Goal: Information Seeking & Learning: Check status

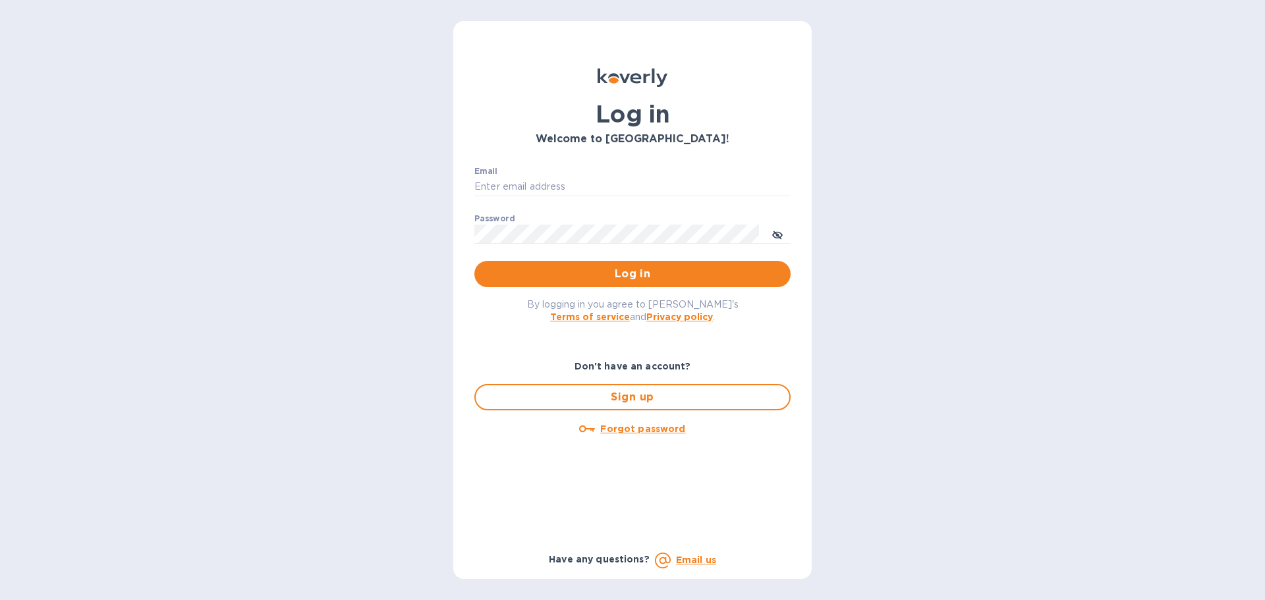
type input "diana@iconicmicro.com"
click at [784, 233] on button "toggle password visibility" at bounding box center [778, 234] width 26 height 26
click at [773, 262] on button "Log in" at bounding box center [633, 274] width 316 height 26
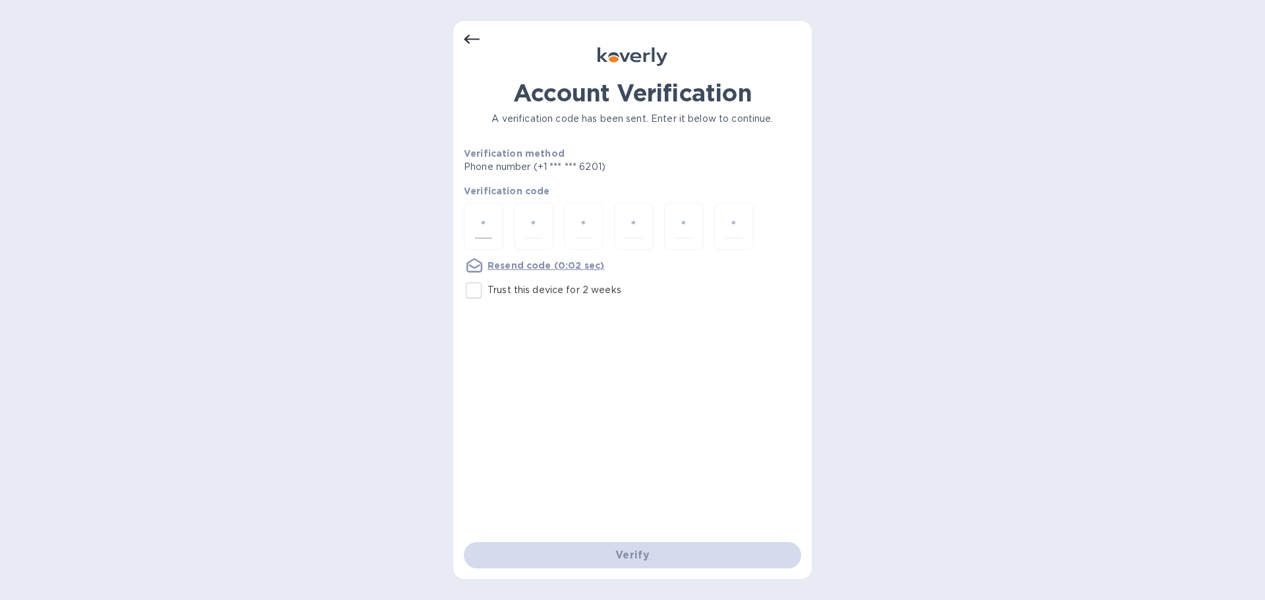
click at [496, 223] on div at bounding box center [484, 226] width 40 height 47
type input "9"
type input "0"
type input "8"
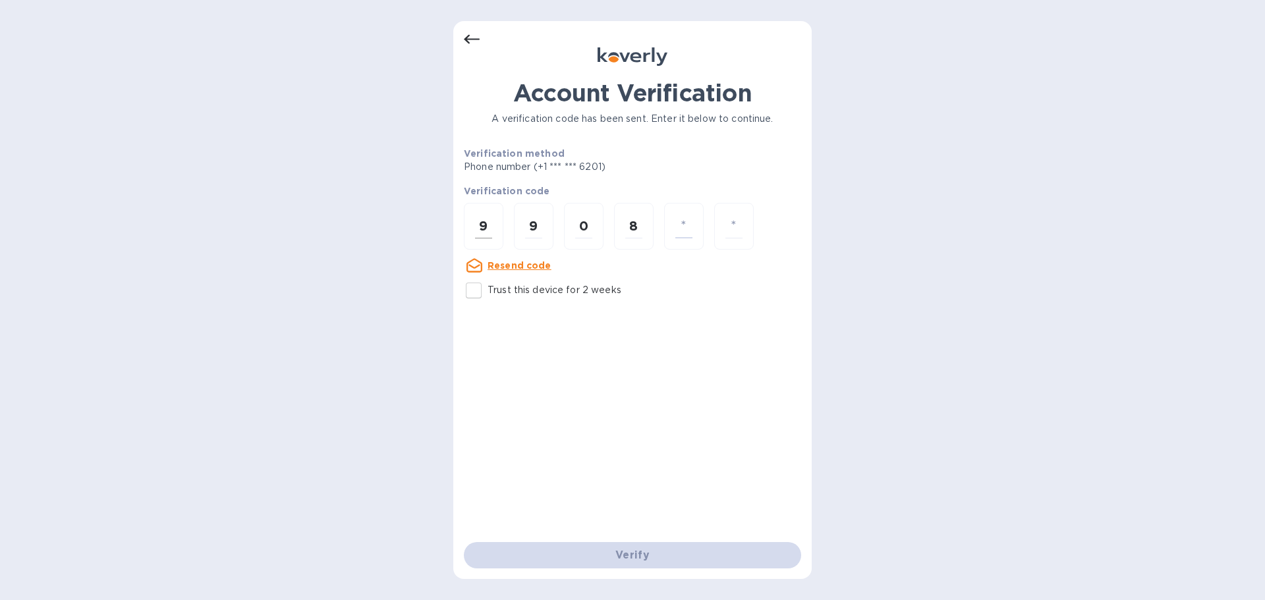
type input "4"
type input "6"
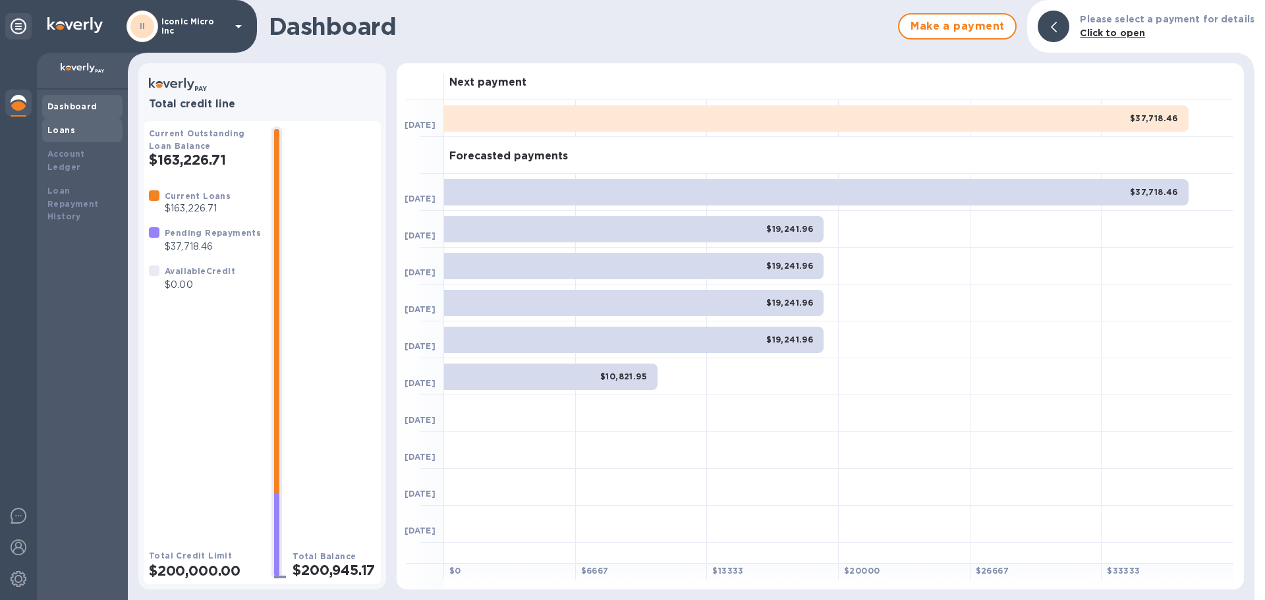
click at [59, 132] on b "Loans" at bounding box center [61, 130] width 28 height 10
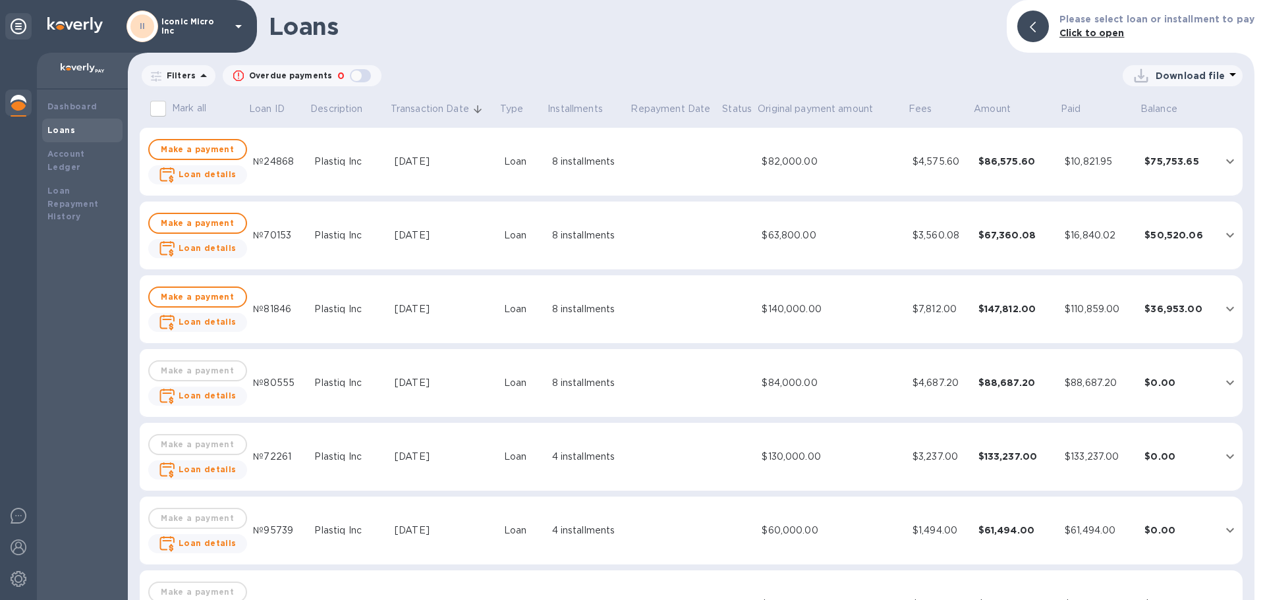
click at [214, 174] on b "Loan details" at bounding box center [208, 174] width 58 height 10
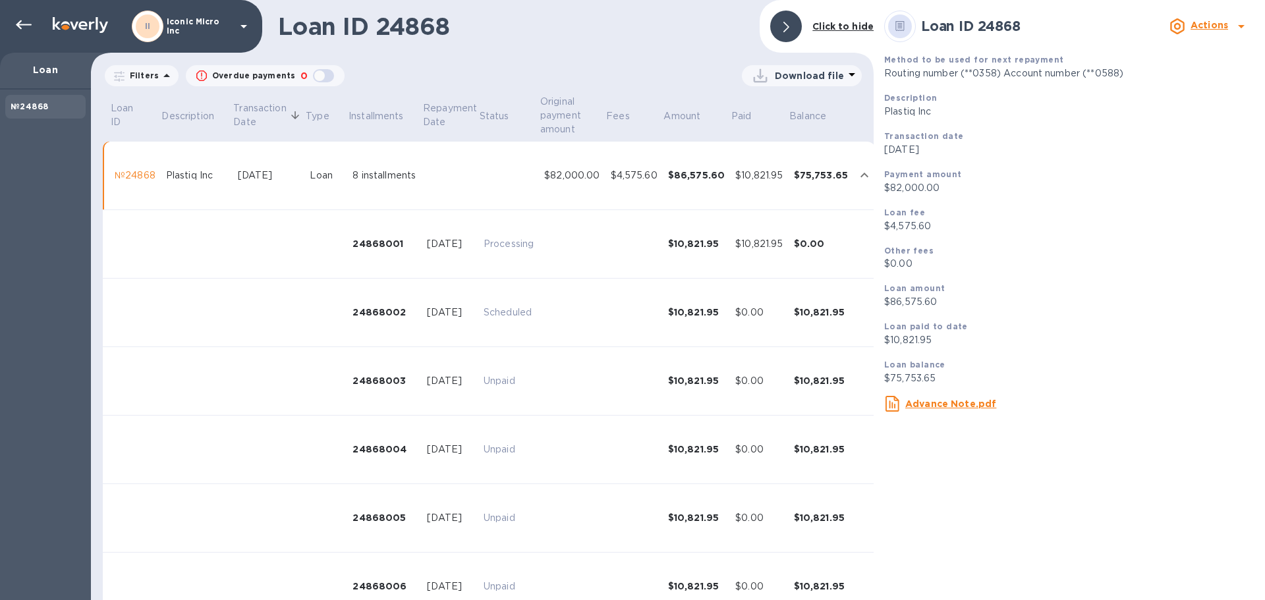
click at [951, 403] on u "Advance Note.pdf" at bounding box center [951, 404] width 91 height 11
click at [1236, 29] on icon at bounding box center [1242, 26] width 16 height 16
click at [1234, 29] on div at bounding box center [632, 300] width 1265 height 600
click at [792, 30] on div at bounding box center [786, 27] width 32 height 32
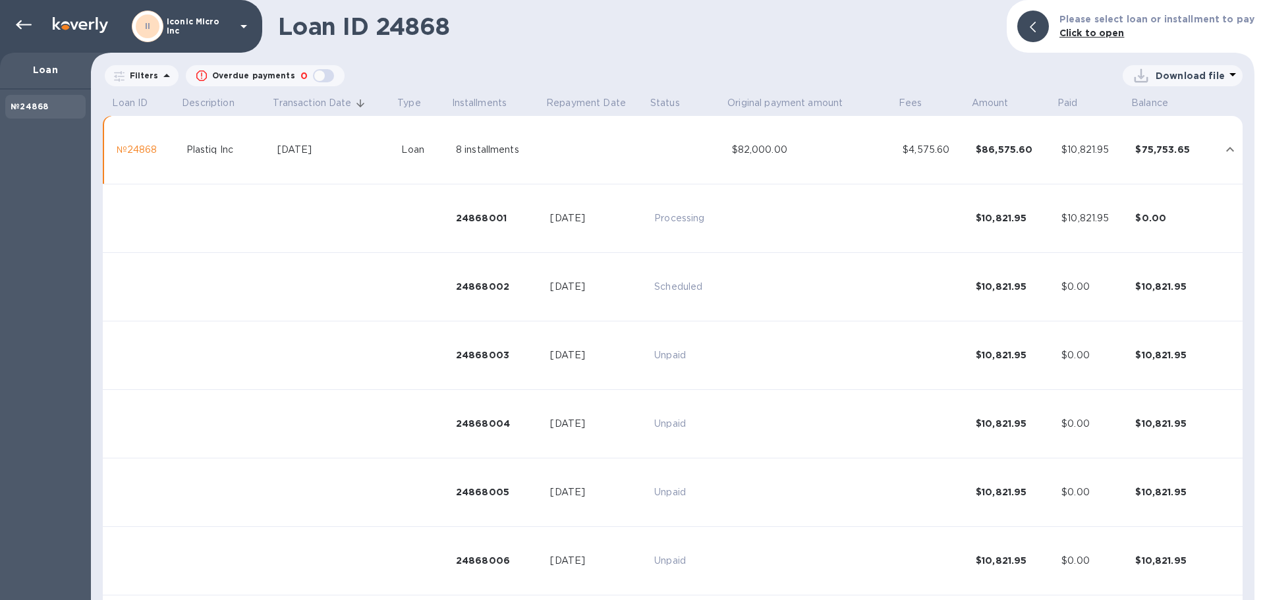
click at [479, 146] on div "8 installments" at bounding box center [498, 150] width 84 height 14
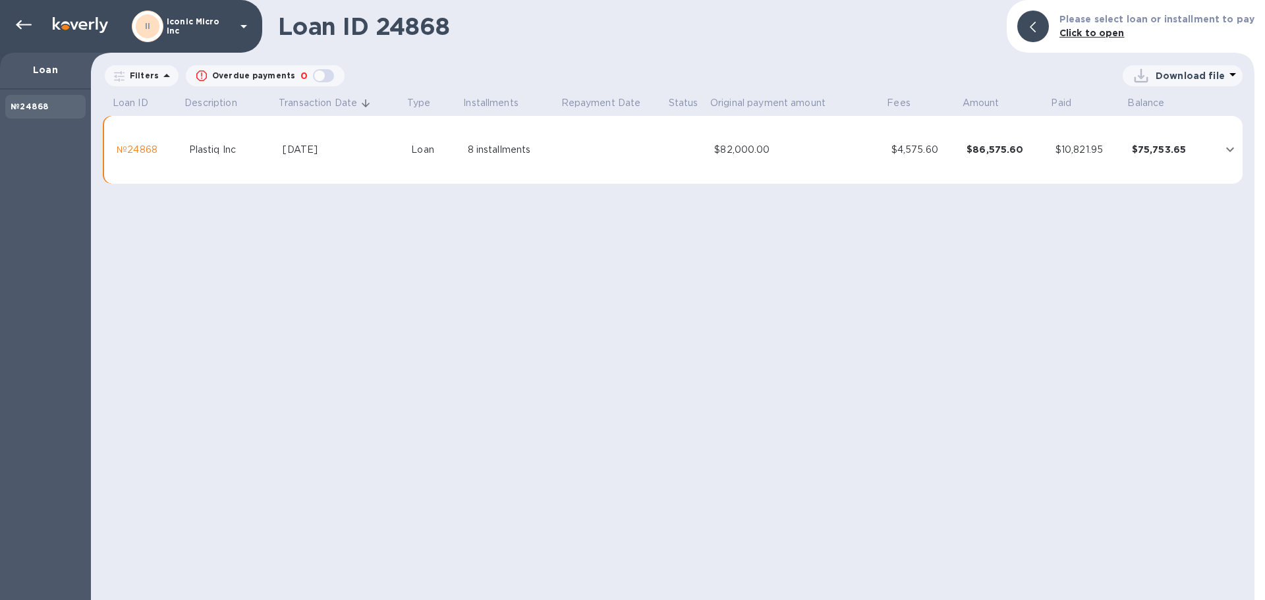
click at [126, 146] on div "№24868" at bounding box center [147, 150] width 61 height 14
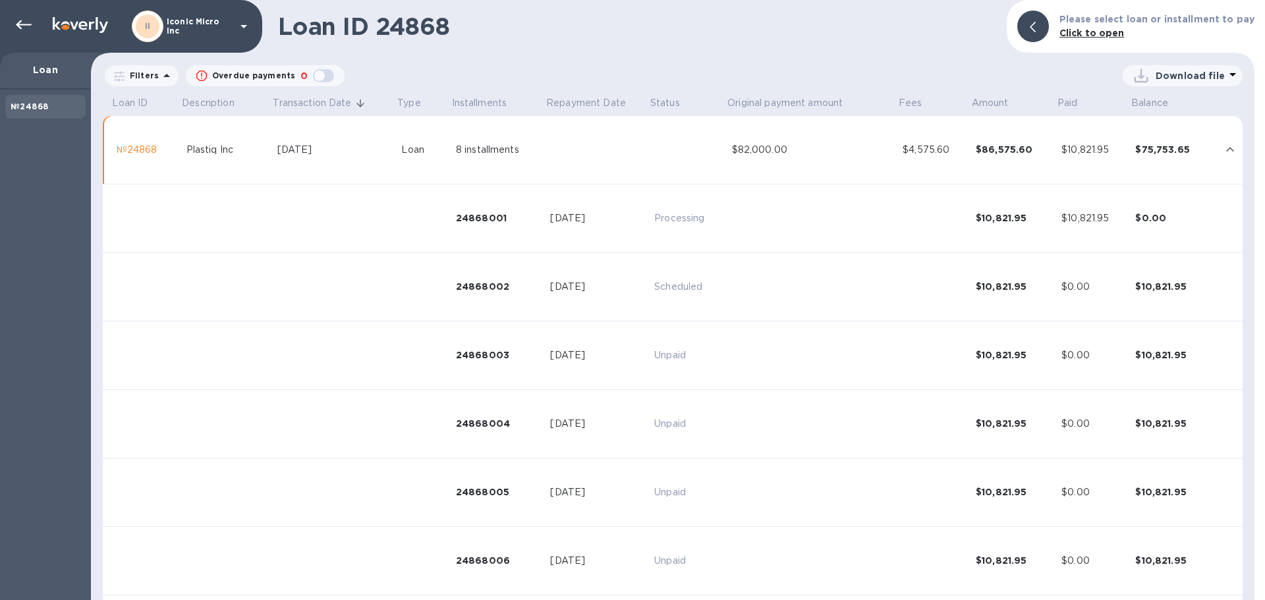
click at [127, 147] on div "№24868" at bounding box center [146, 150] width 59 height 14
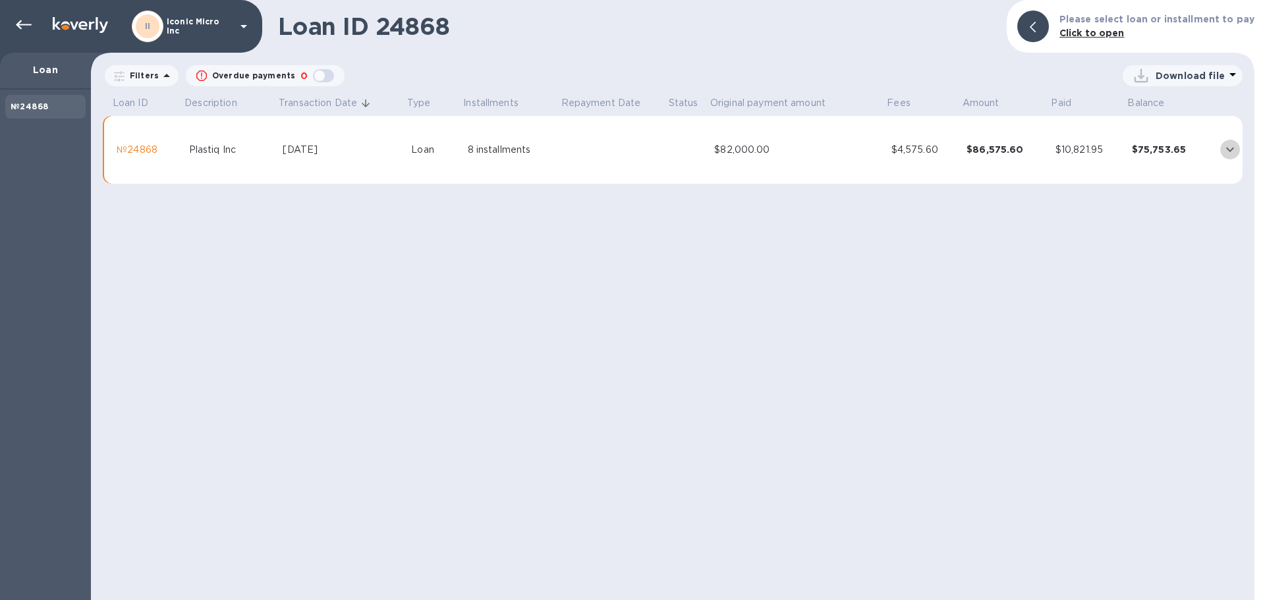
click at [1223, 150] on icon "expand row" at bounding box center [1231, 150] width 16 height 16
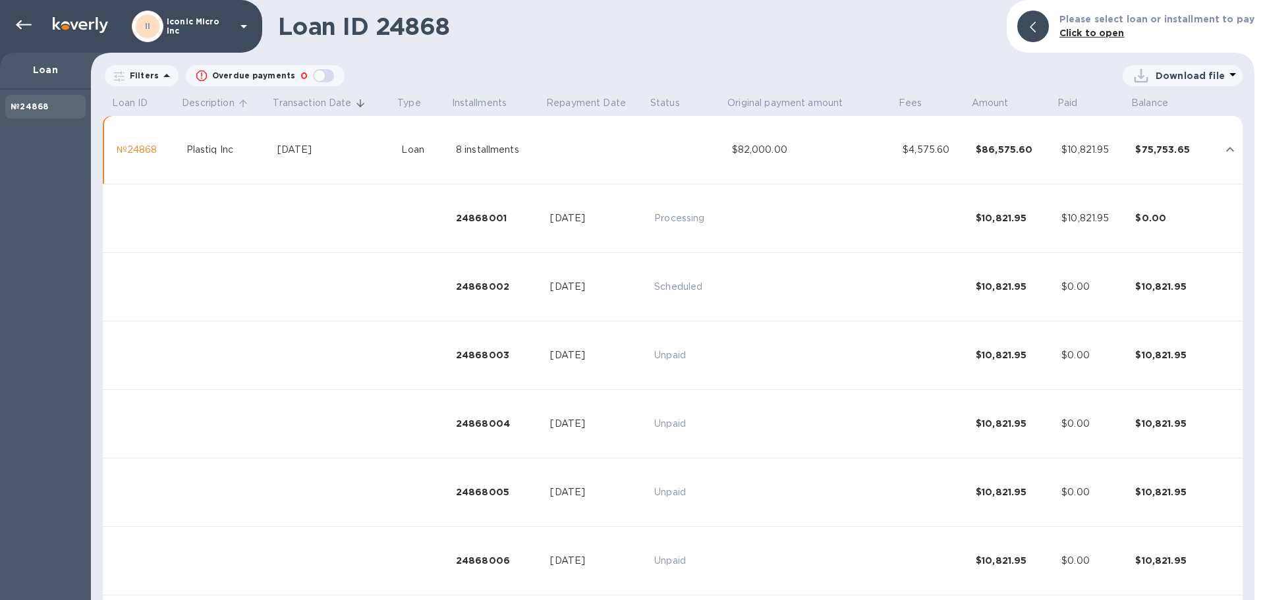
click at [214, 100] on p "Description" at bounding box center [208, 103] width 52 height 14
click at [208, 104] on p "Description" at bounding box center [208, 103] width 52 height 14
click at [37, 103] on b "№24868" at bounding box center [30, 107] width 38 height 10
click at [140, 147] on div "№24868" at bounding box center [146, 150] width 59 height 14
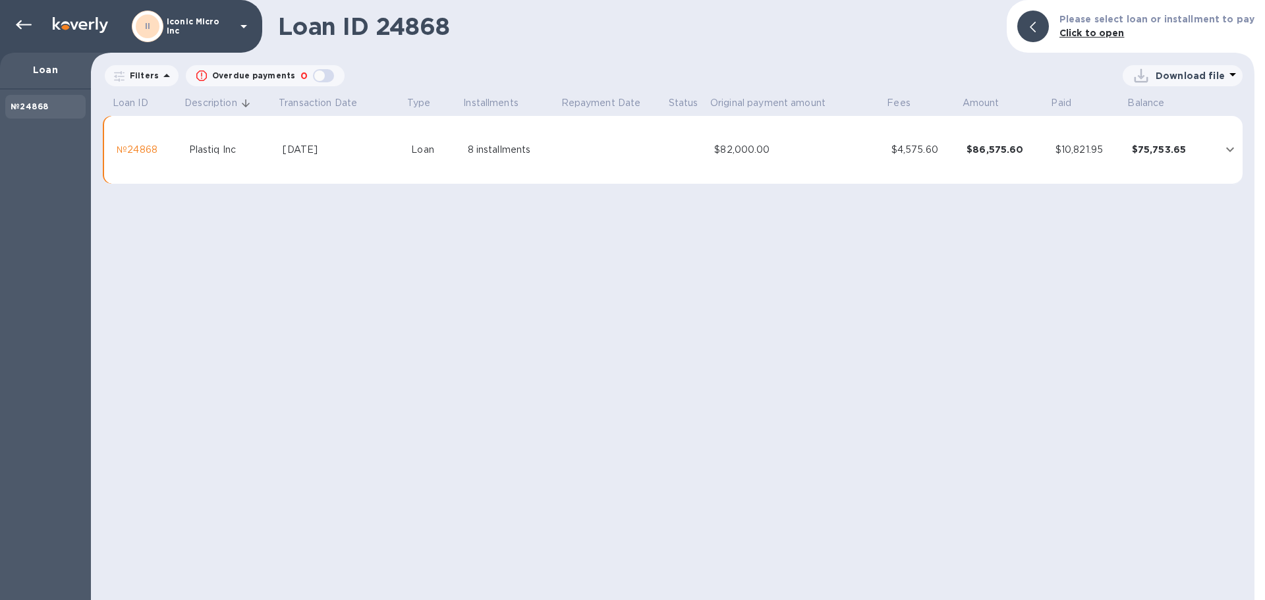
click at [140, 147] on div "№24868" at bounding box center [147, 150] width 61 height 14
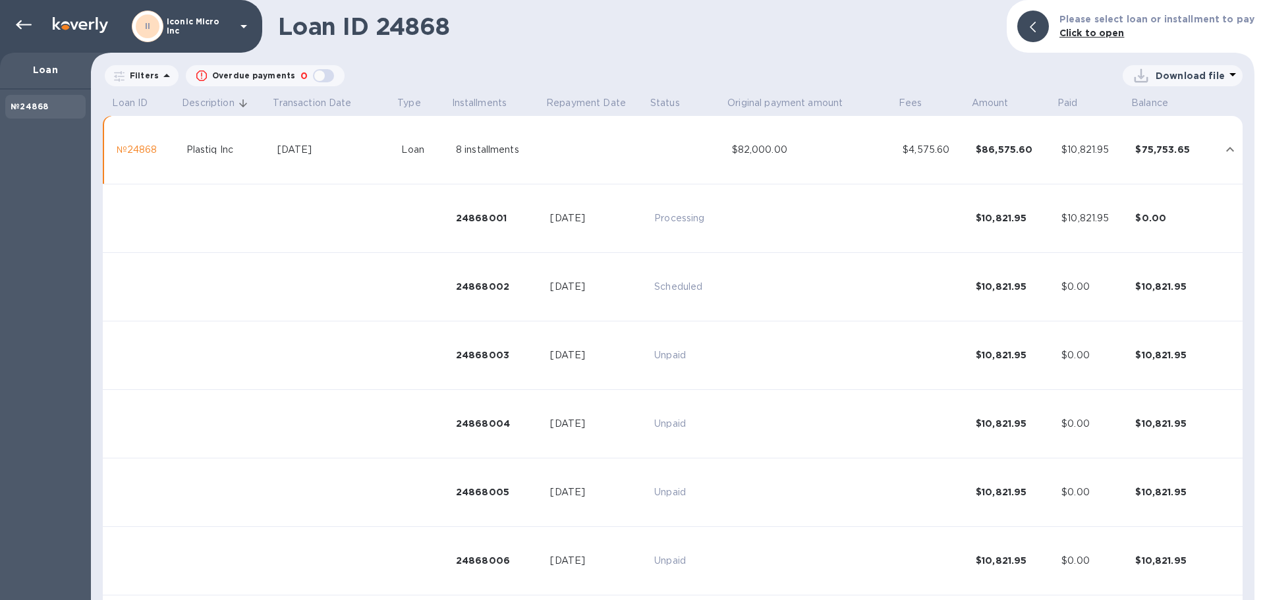
click at [1225, 75] on icon at bounding box center [1233, 75] width 16 height 16
click at [1161, 144] on li "PDF file" at bounding box center [1184, 144] width 90 height 37
click at [49, 67] on p "Loan" at bounding box center [46, 69] width 70 height 13
click at [19, 18] on icon at bounding box center [24, 25] width 16 height 16
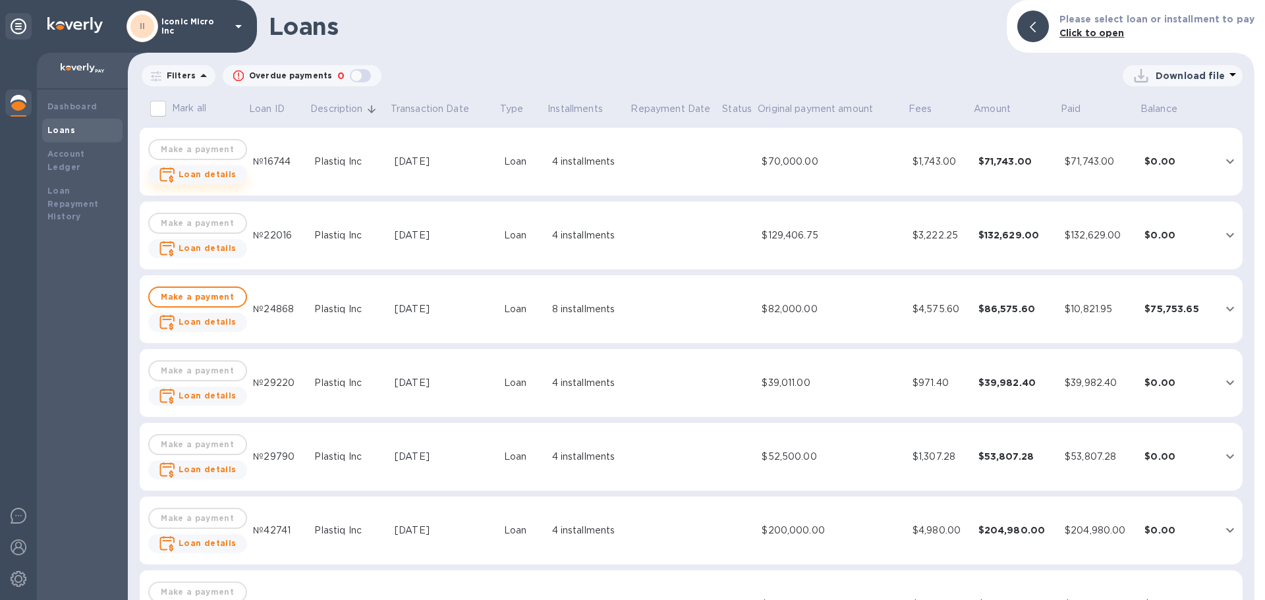
click at [223, 175] on b "Loan details" at bounding box center [208, 174] width 58 height 10
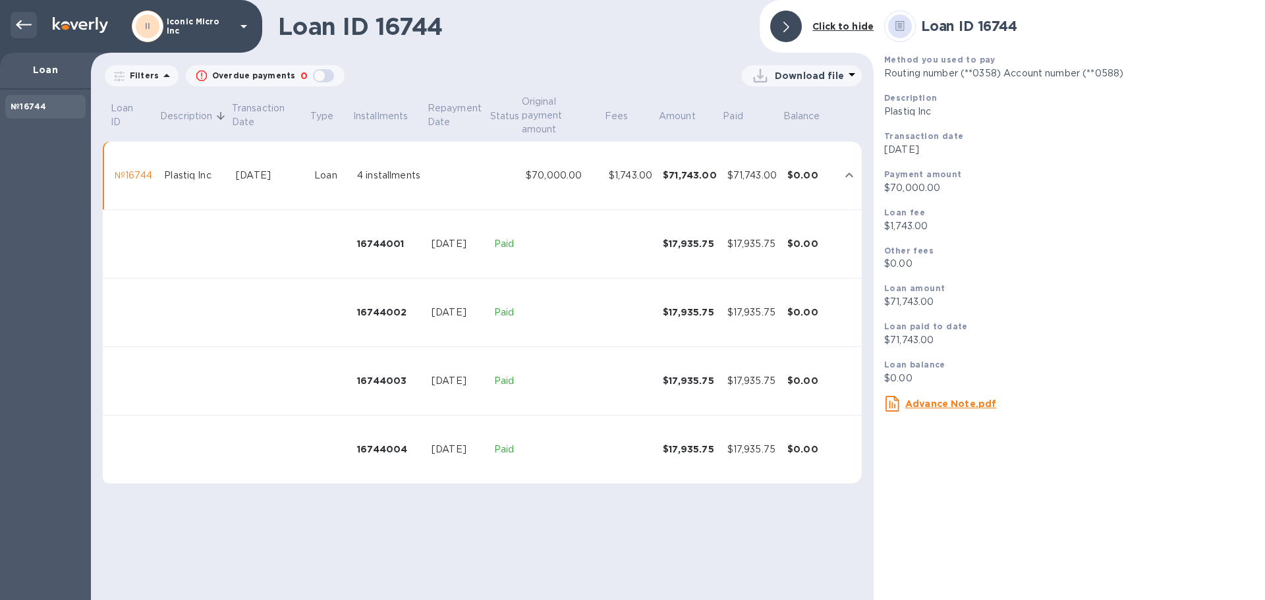
click at [15, 25] on div at bounding box center [24, 25] width 26 height 26
click at [24, 23] on icon at bounding box center [24, 25] width 16 height 16
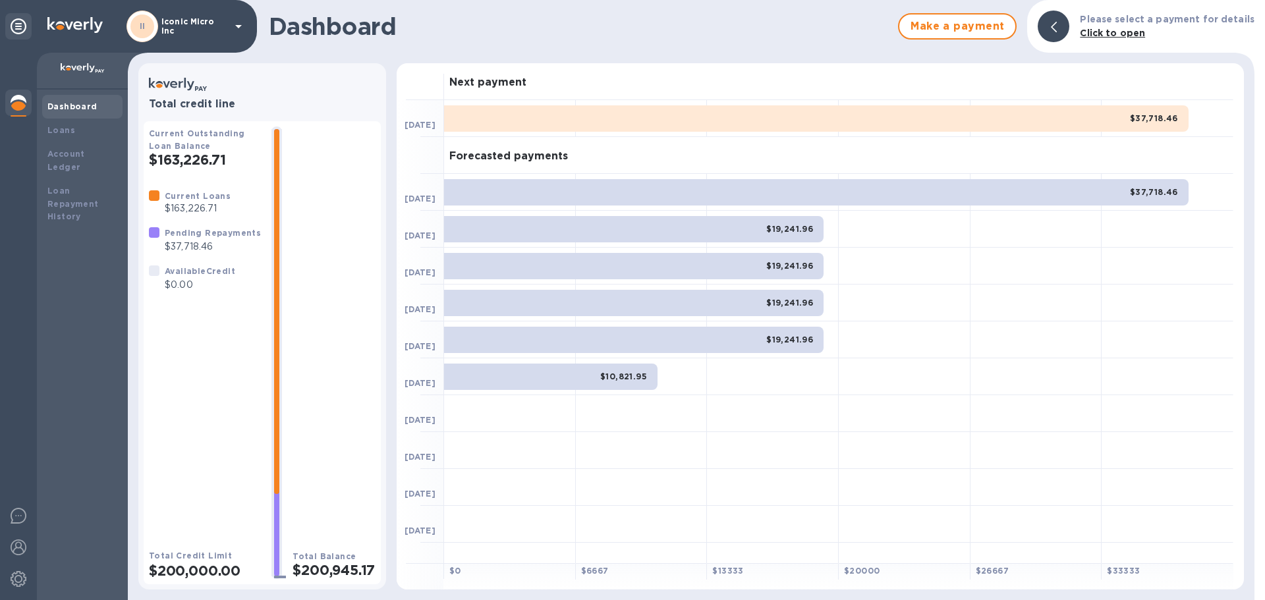
scroll to position [16, 0]
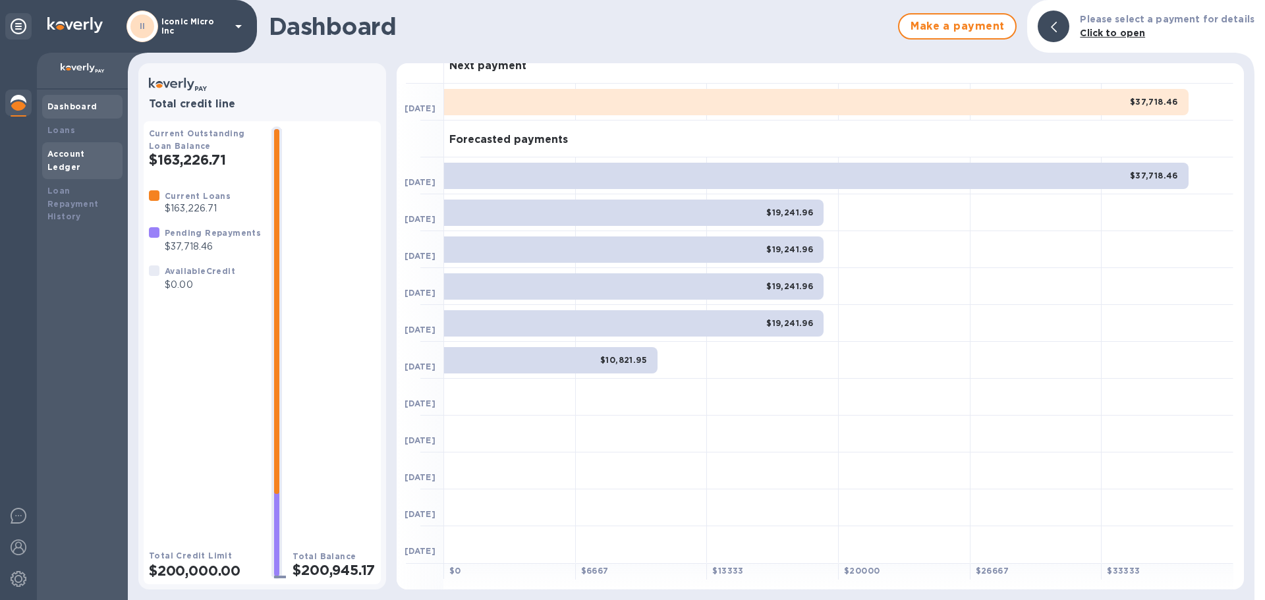
click at [71, 157] on b "Account Ledger" at bounding box center [66, 160] width 38 height 23
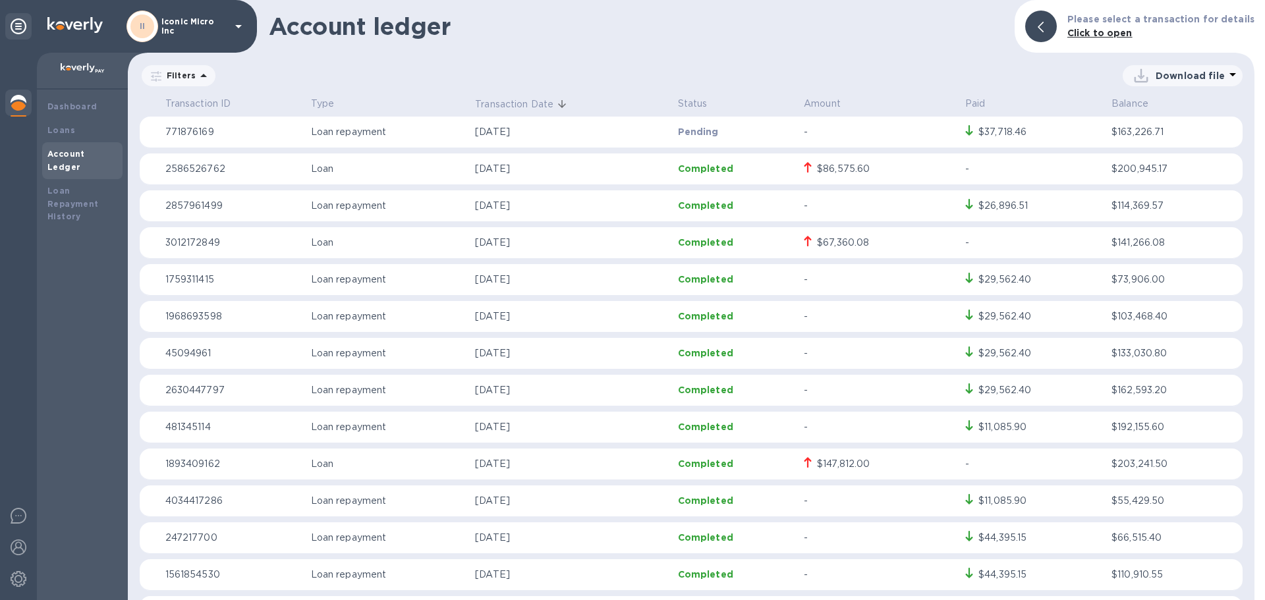
click at [195, 168] on p "2586526762" at bounding box center [232, 169] width 135 height 14
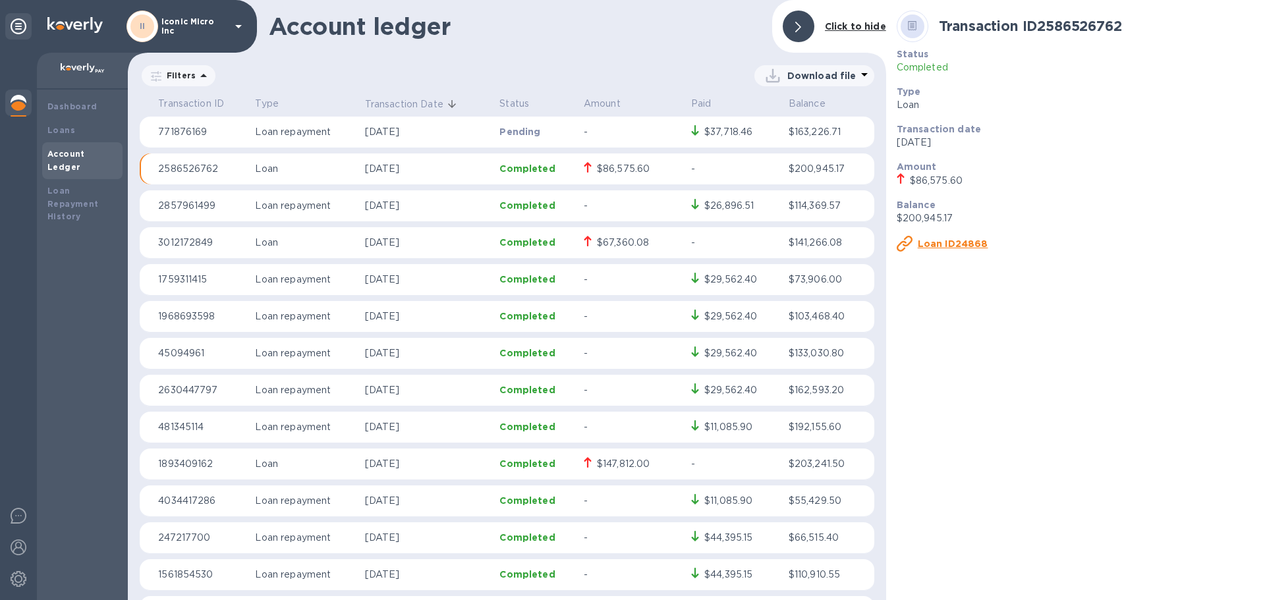
click at [946, 245] on u "Loan ID24868" at bounding box center [953, 244] width 71 height 11
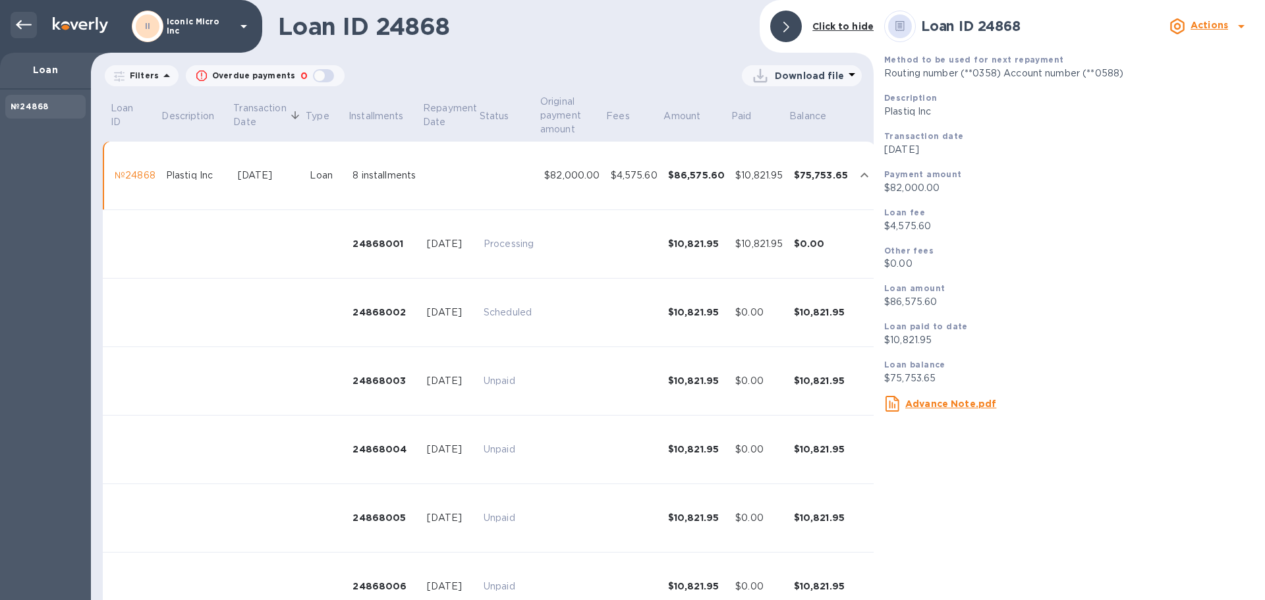
click at [25, 20] on icon at bounding box center [24, 25] width 16 height 16
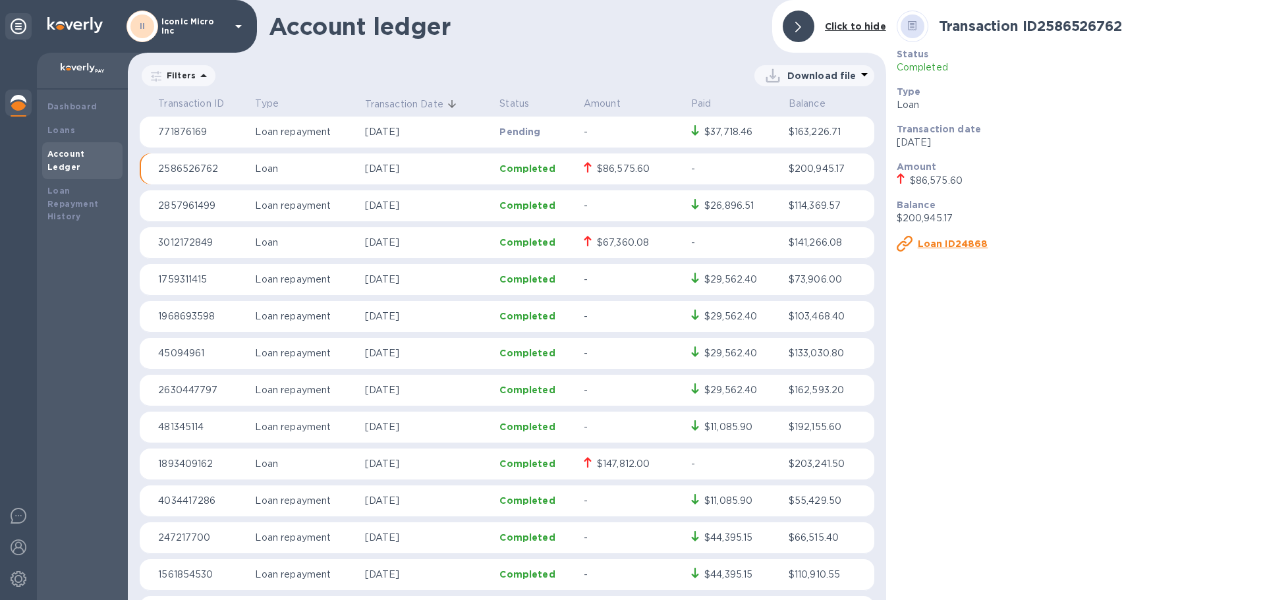
click at [622, 169] on div "$86,575.60" at bounding box center [623, 169] width 53 height 14
click at [182, 163] on p "2586526762" at bounding box center [201, 169] width 86 height 14
click at [691, 172] on p "-" at bounding box center [734, 169] width 87 height 14
click at [540, 167] on p "Completed" at bounding box center [536, 168] width 73 height 13
click at [1061, 25] on b "Transaction ID 2586526762" at bounding box center [1030, 26] width 183 height 16
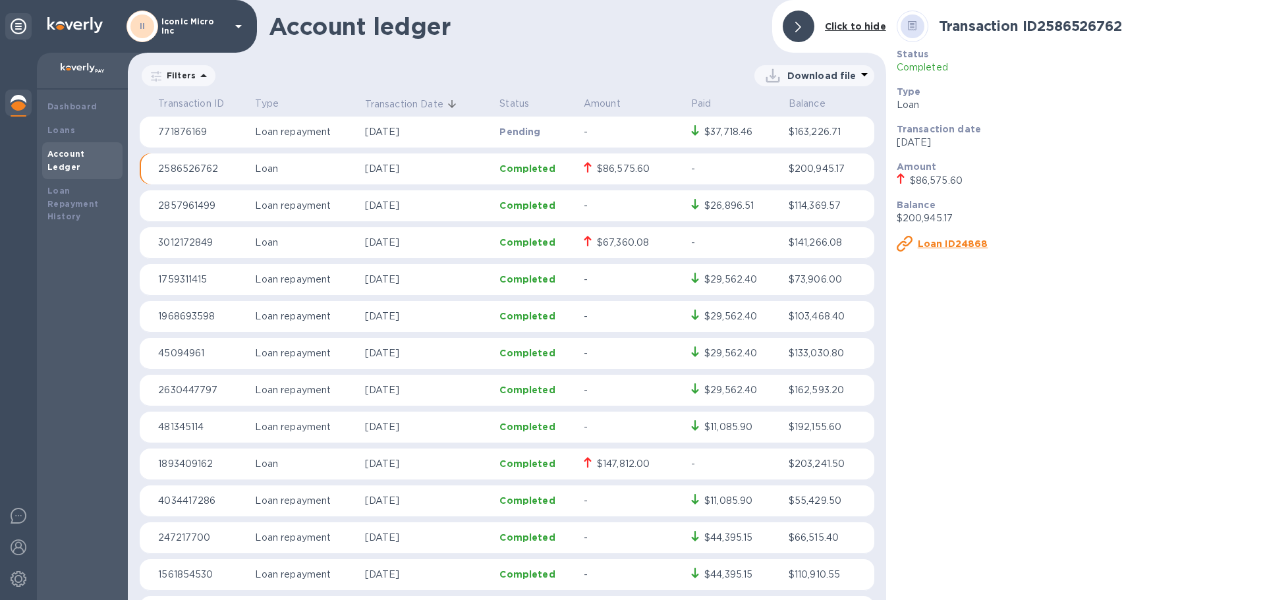
click at [912, 29] on icon at bounding box center [912, 26] width 9 height 10
click at [803, 27] on div at bounding box center [799, 27] width 32 height 32
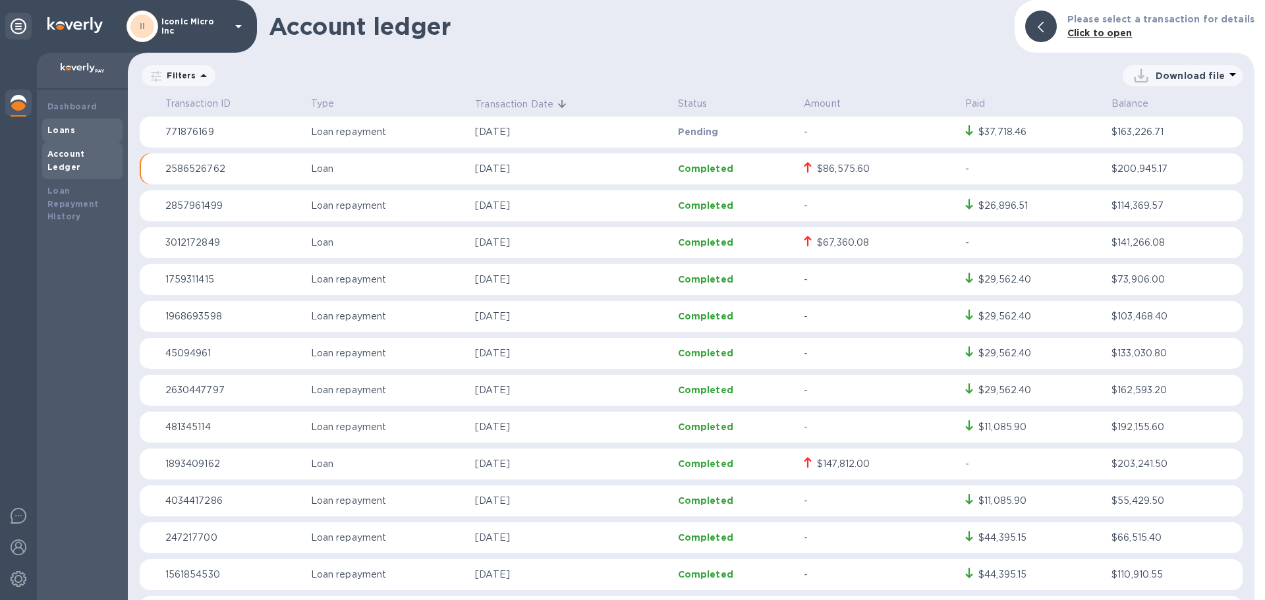
click at [59, 127] on b "Loans" at bounding box center [61, 130] width 28 height 10
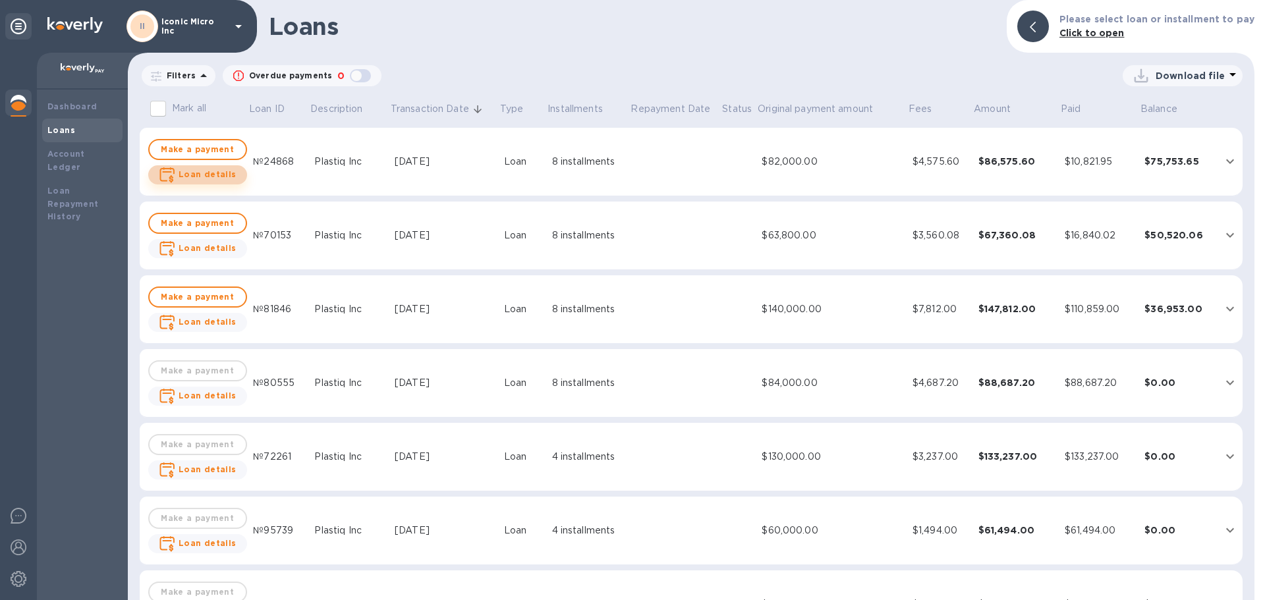
click at [216, 175] on b "Loan details" at bounding box center [208, 174] width 58 height 10
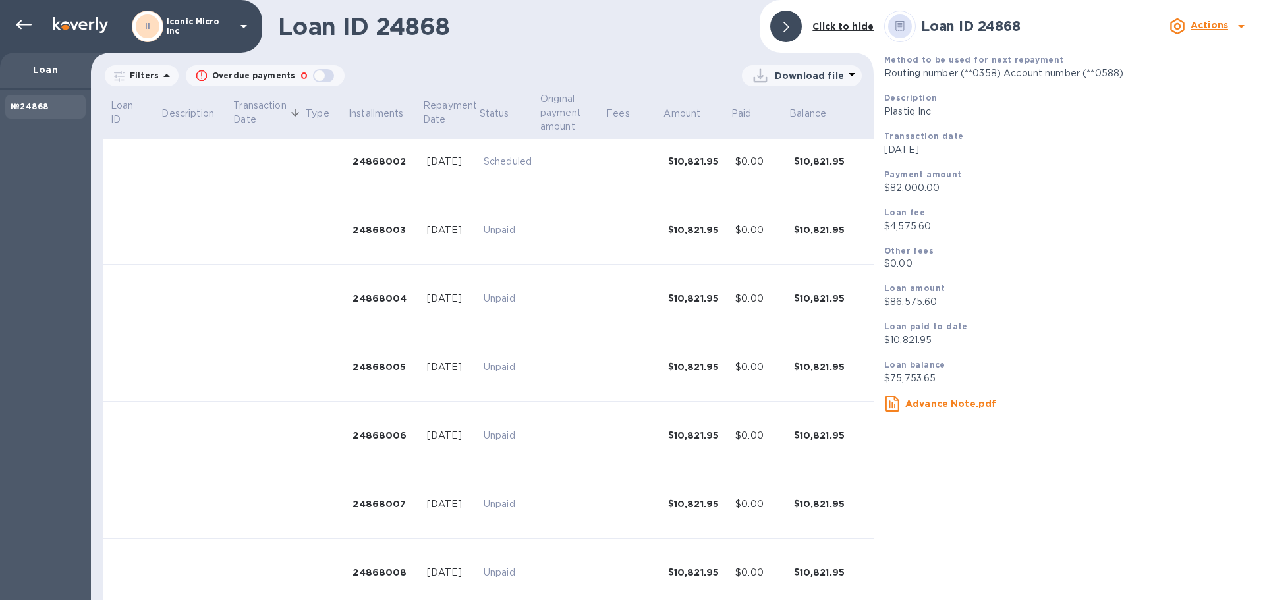
scroll to position [169, 0]
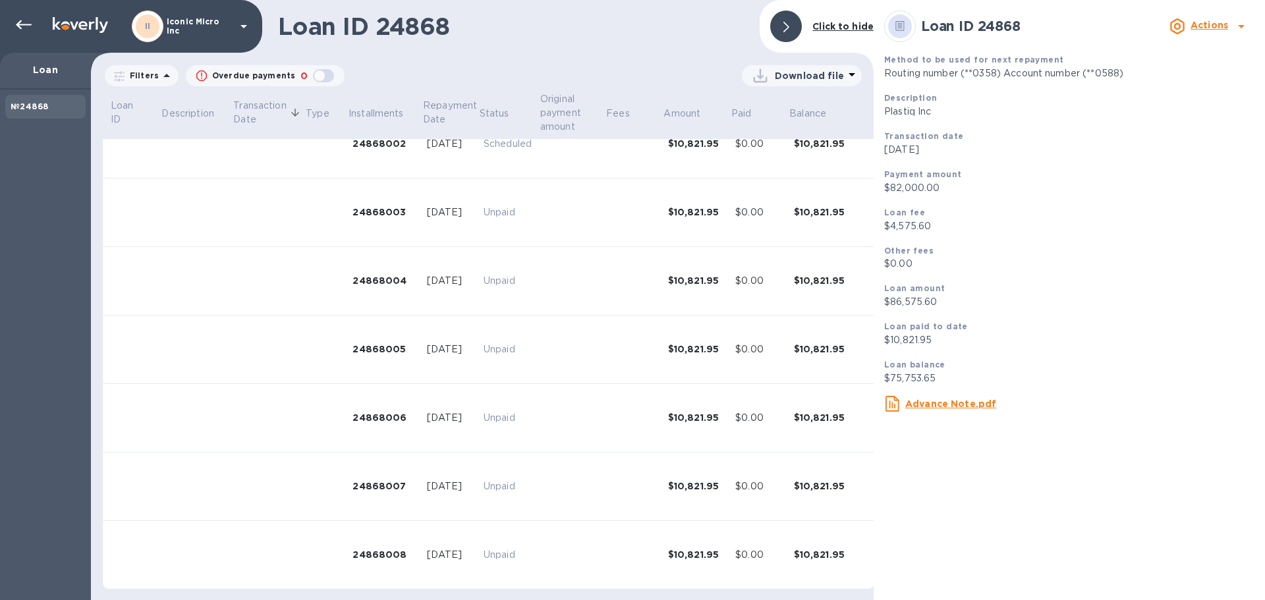
click at [956, 405] on u "Advance Note.pdf" at bounding box center [951, 404] width 91 height 11
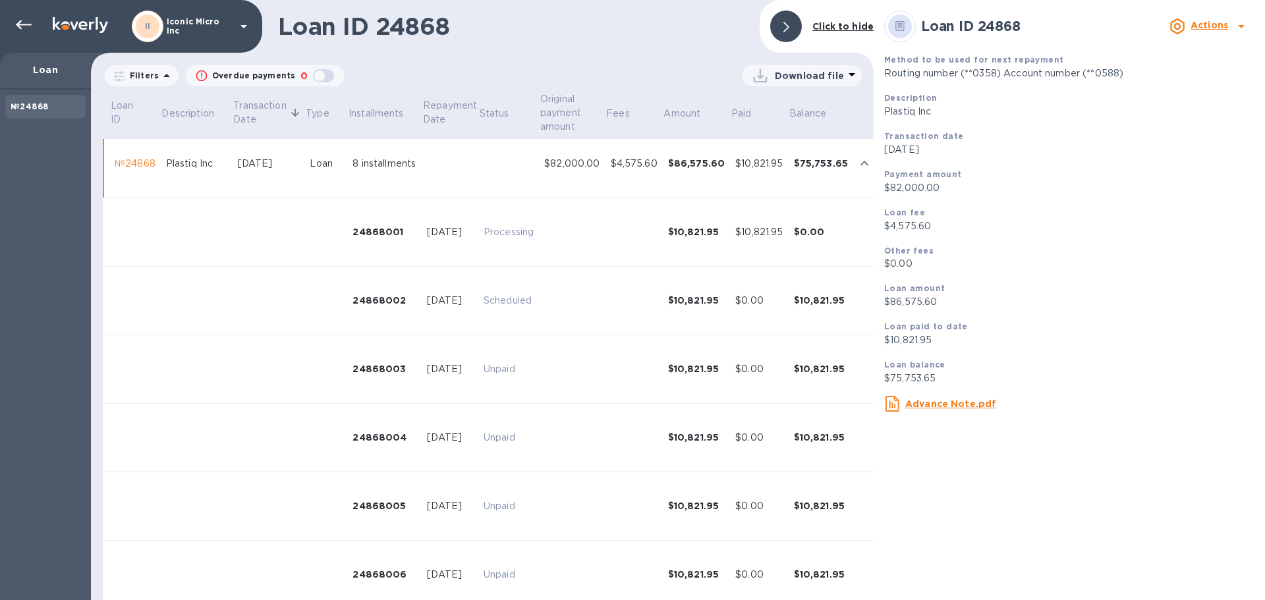
scroll to position [0, 0]
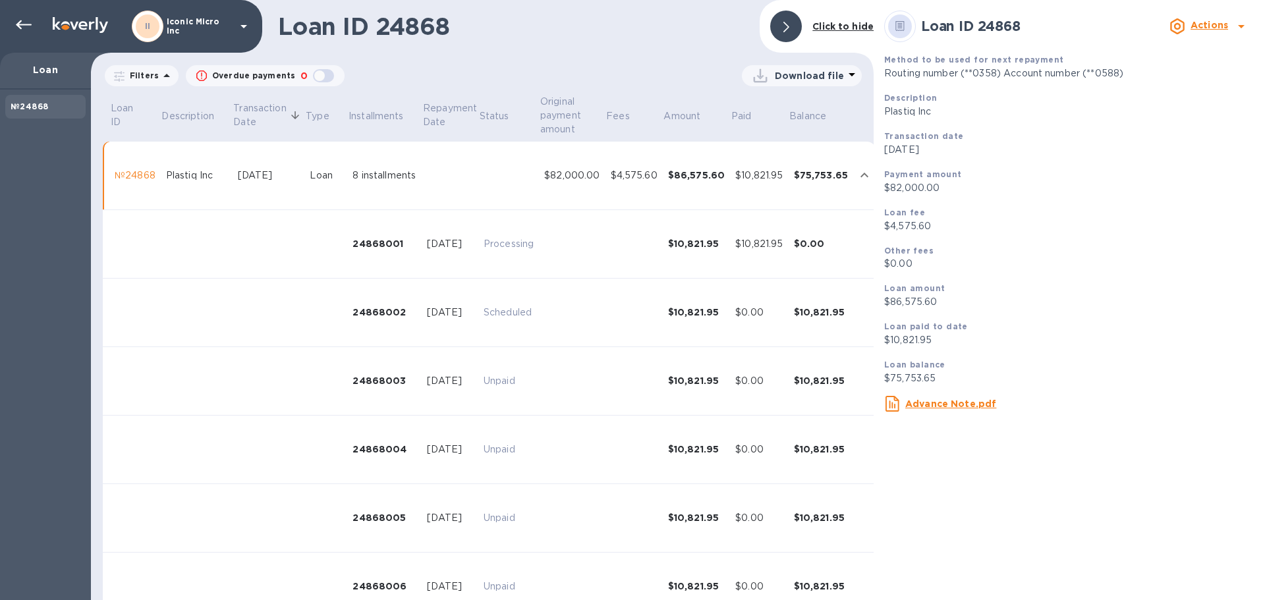
click at [30, 105] on b "№24868" at bounding box center [30, 107] width 38 height 10
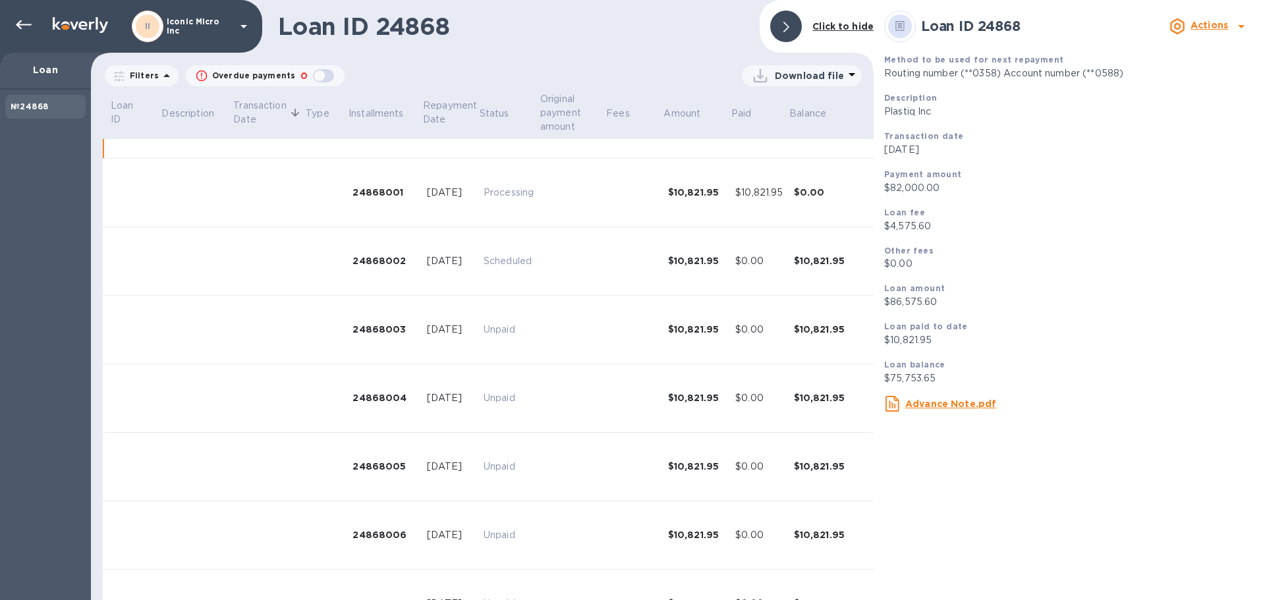
scroll to position [169, 0]
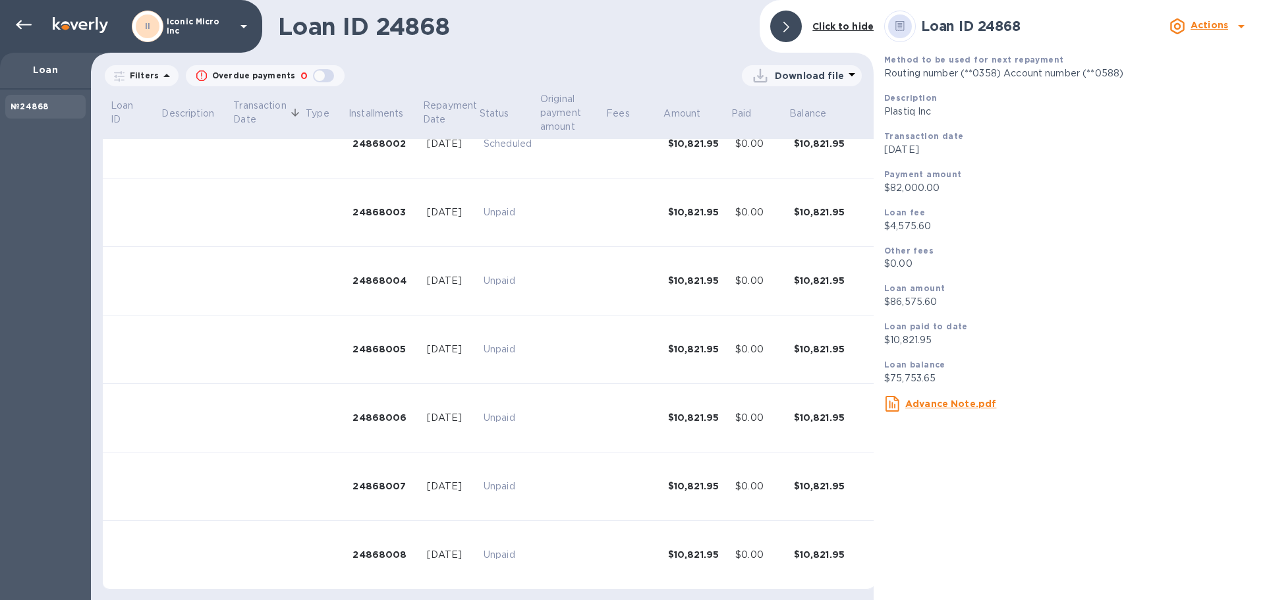
click at [1241, 25] on icon at bounding box center [1241, 26] width 7 height 3
click at [1242, 27] on div at bounding box center [632, 300] width 1265 height 600
click at [996, 32] on b "Loan ID 24868" at bounding box center [971, 26] width 100 height 16
click at [895, 31] on div at bounding box center [900, 27] width 24 height 24
click at [1002, 29] on b "Loan ID 24868" at bounding box center [971, 26] width 100 height 16
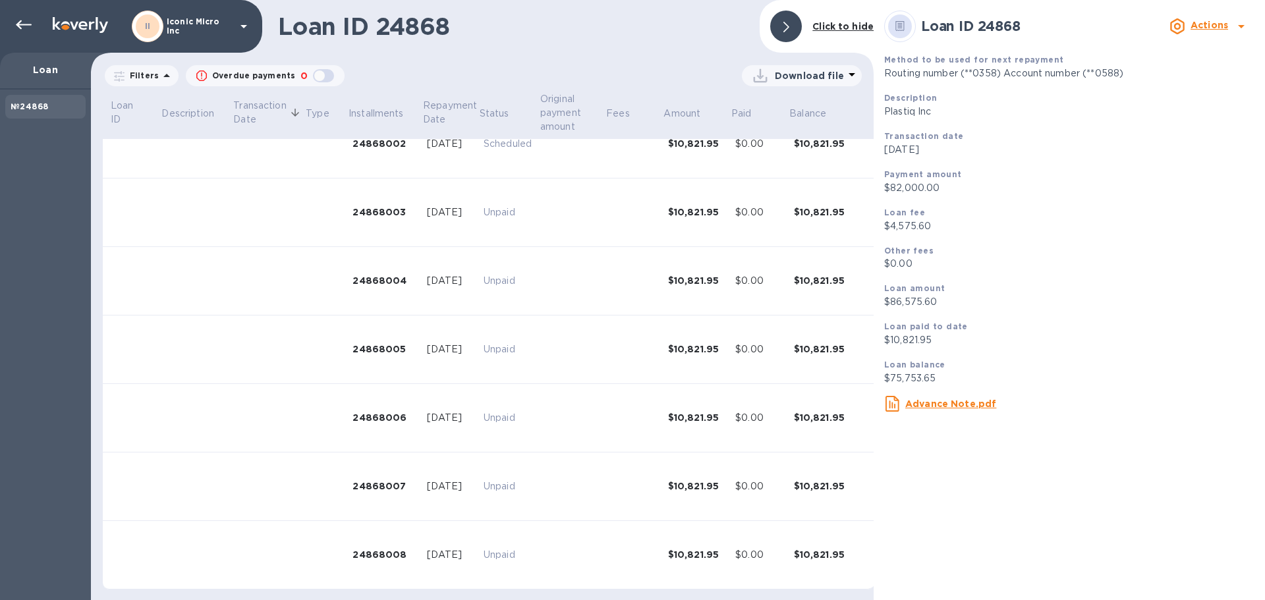
click at [849, 75] on icon at bounding box center [852, 74] width 7 height 3
click at [782, 142] on li "PDF file" at bounding box center [803, 144] width 90 height 37
click at [133, 78] on p "Filters" at bounding box center [142, 75] width 34 height 11
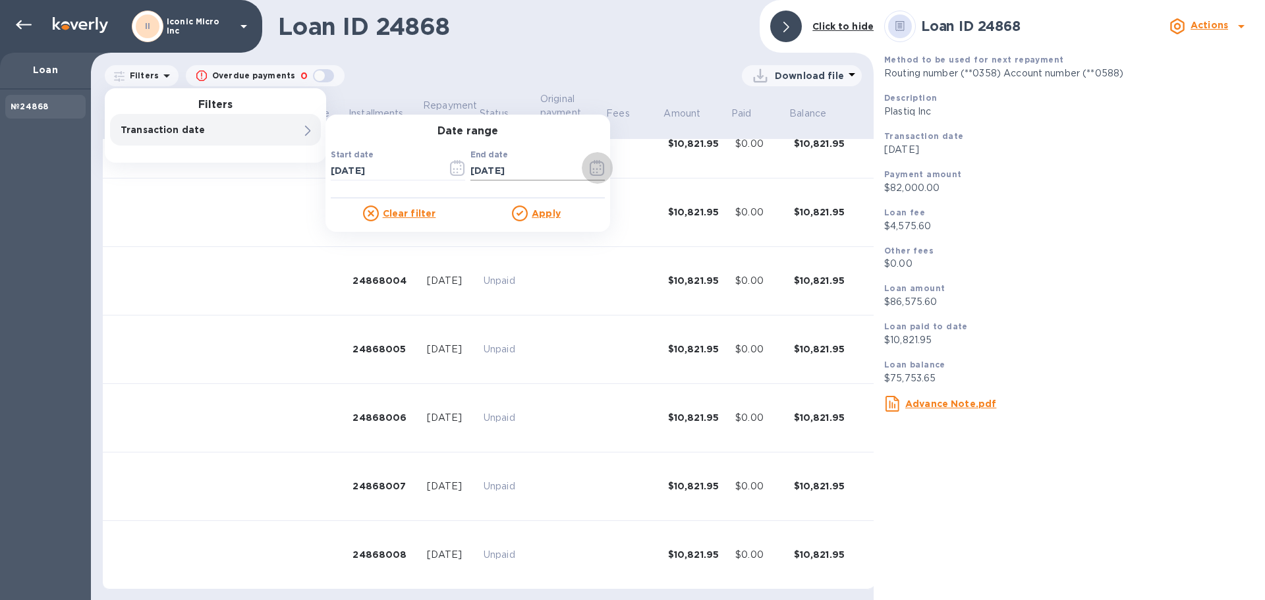
click at [590, 168] on icon "button" at bounding box center [597, 168] width 15 height 16
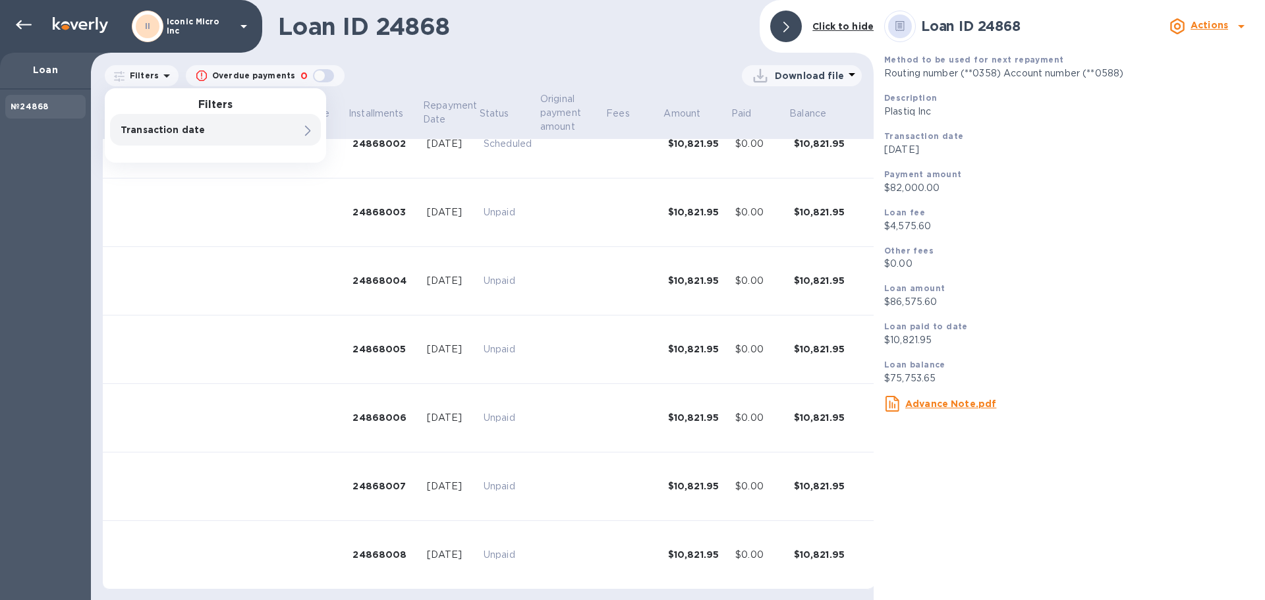
click at [47, 65] on p "Loan" at bounding box center [46, 69] width 70 height 13
click at [36, 103] on b "№24868" at bounding box center [30, 107] width 38 height 10
click at [37, 103] on b "№24868" at bounding box center [30, 107] width 38 height 10
click at [419, 32] on h1 "Loan ID 24868" at bounding box center [513, 27] width 471 height 28
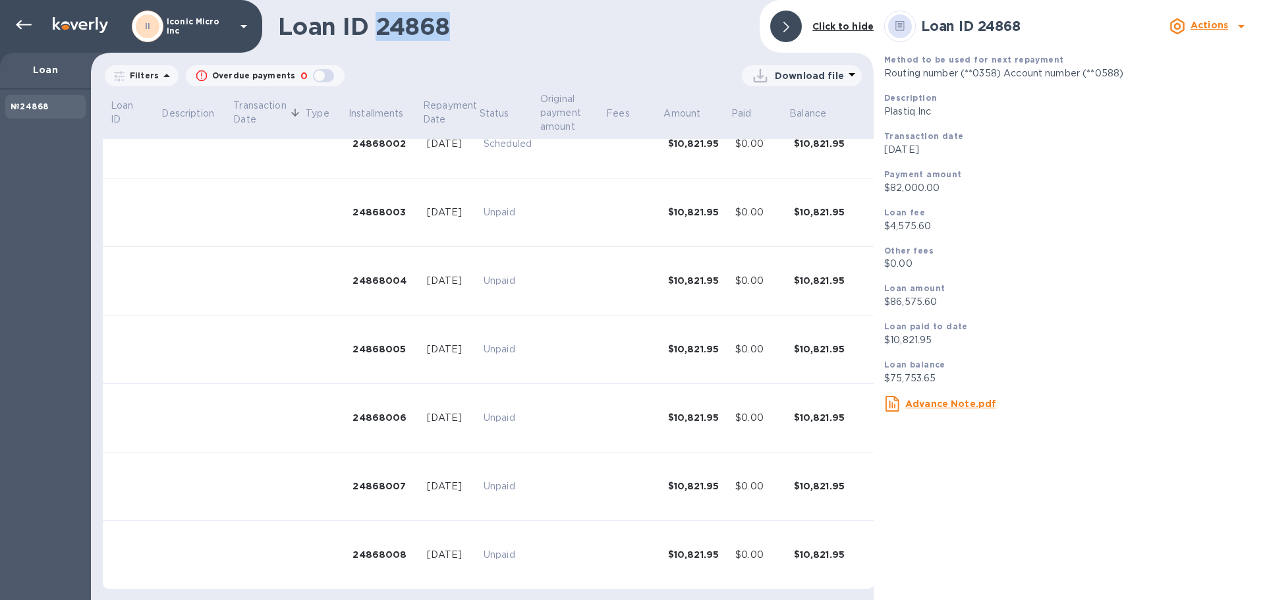
drag, startPoint x: 461, startPoint y: 26, endPoint x: 378, endPoint y: 35, distance: 83.5
click at [378, 35] on h1 "Loan ID 24868" at bounding box center [513, 27] width 471 height 28
copy h1 "24868"
click at [26, 22] on icon at bounding box center [24, 25] width 16 height 16
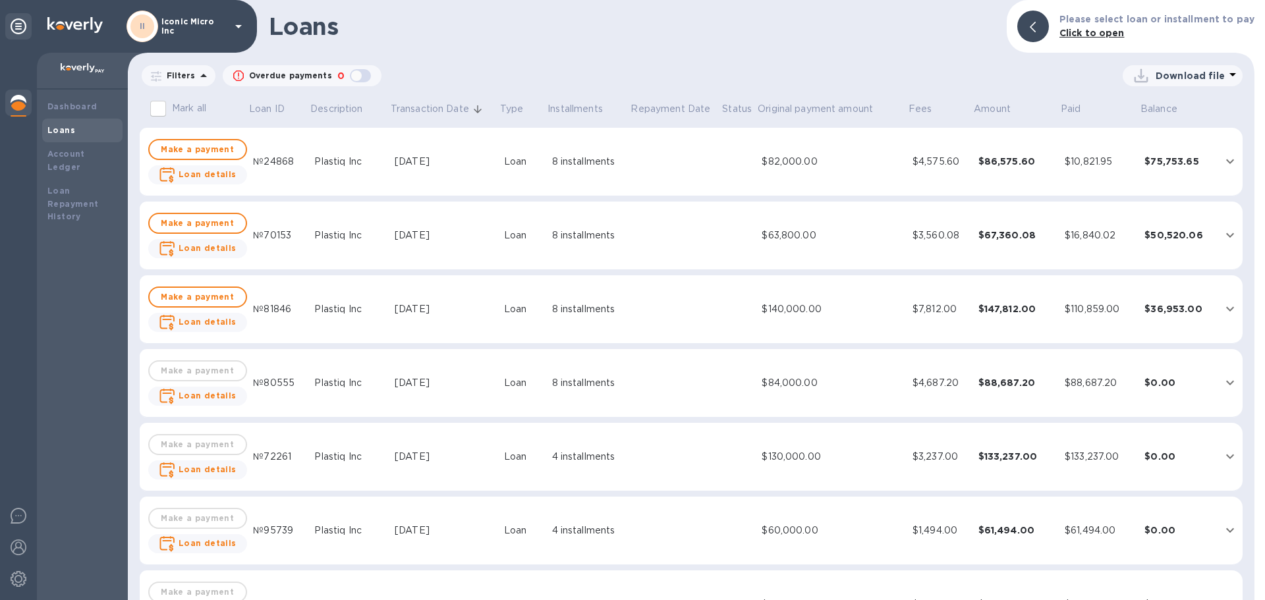
click at [330, 161] on div "Plastiq Inc" at bounding box center [349, 162] width 70 height 14
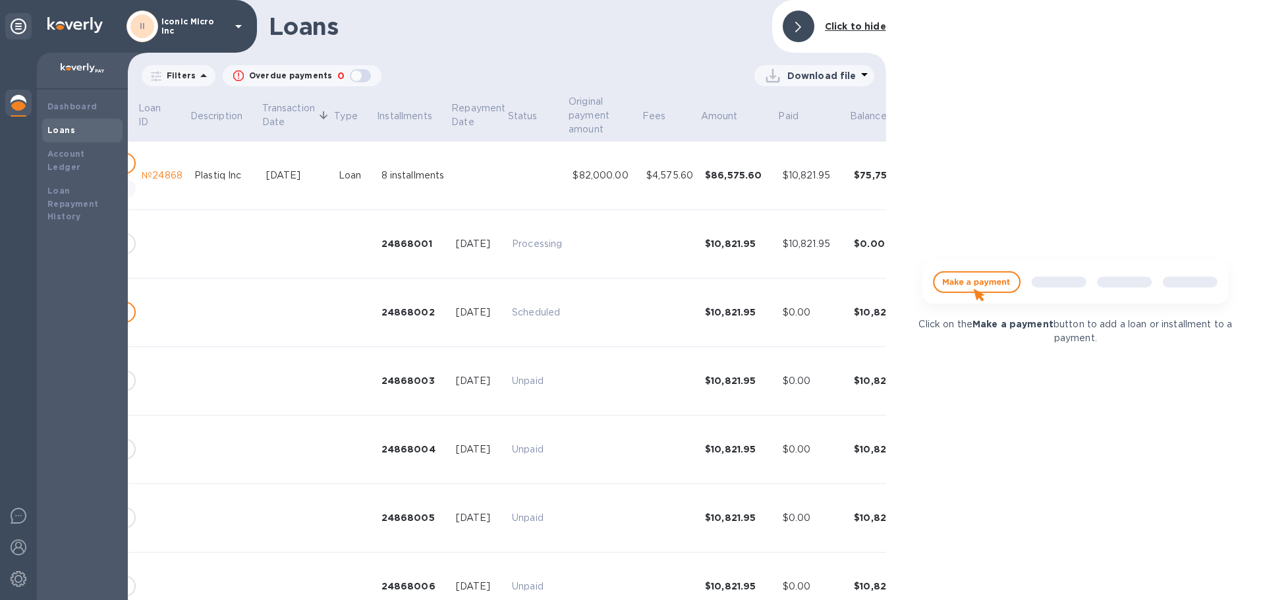
scroll to position [0, 156]
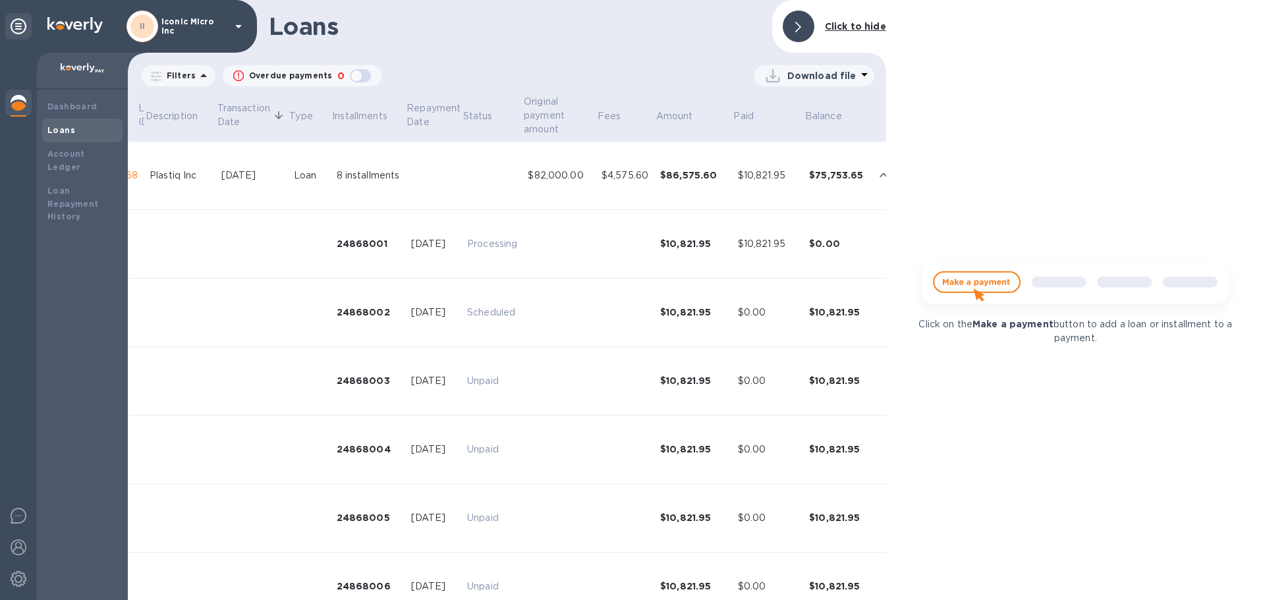
click at [294, 175] on div "Loan" at bounding box center [310, 176] width 32 height 14
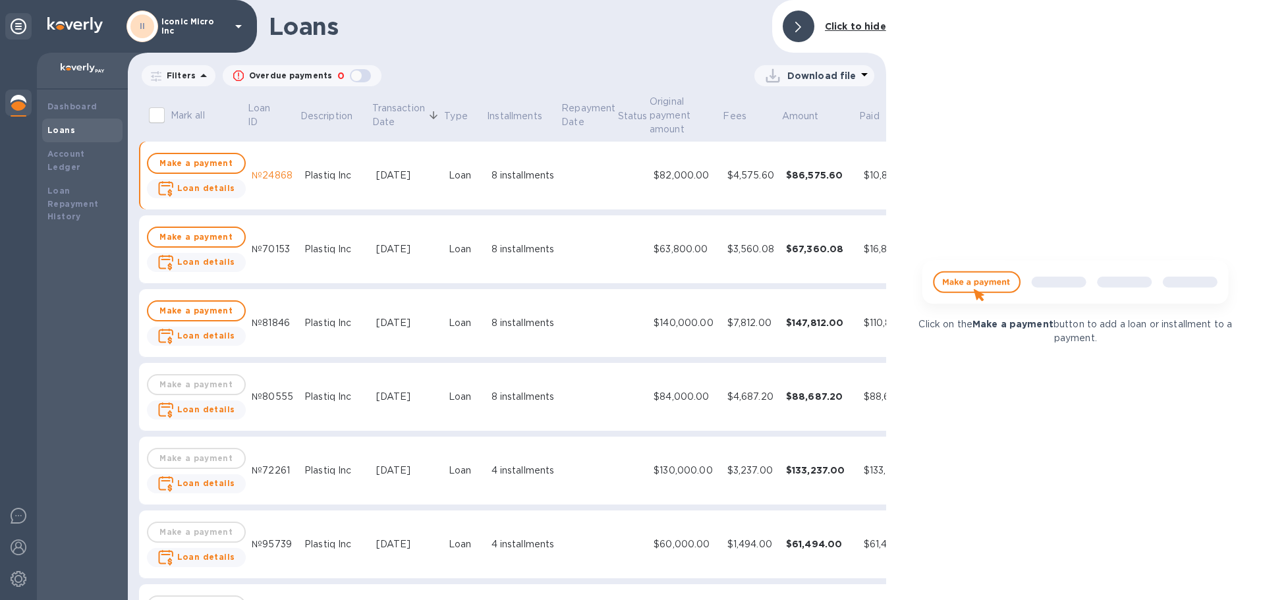
scroll to position [0, 0]
click at [275, 173] on div "№24868" at bounding box center [273, 176] width 42 height 14
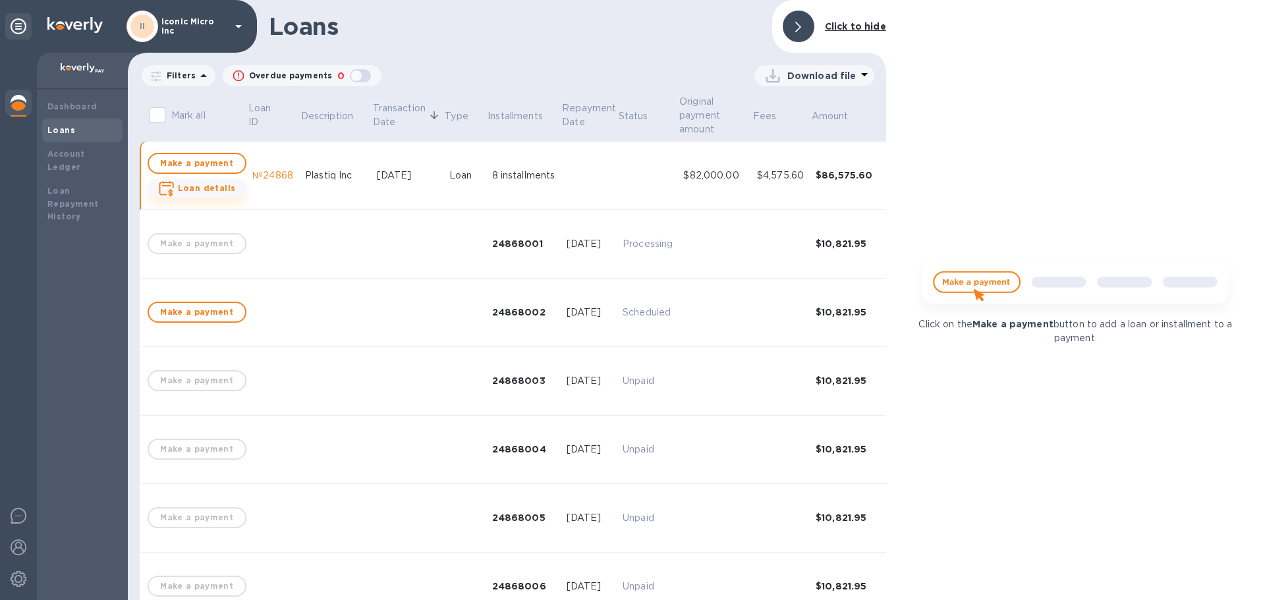
click at [210, 192] on b "Loan details" at bounding box center [207, 188] width 58 height 10
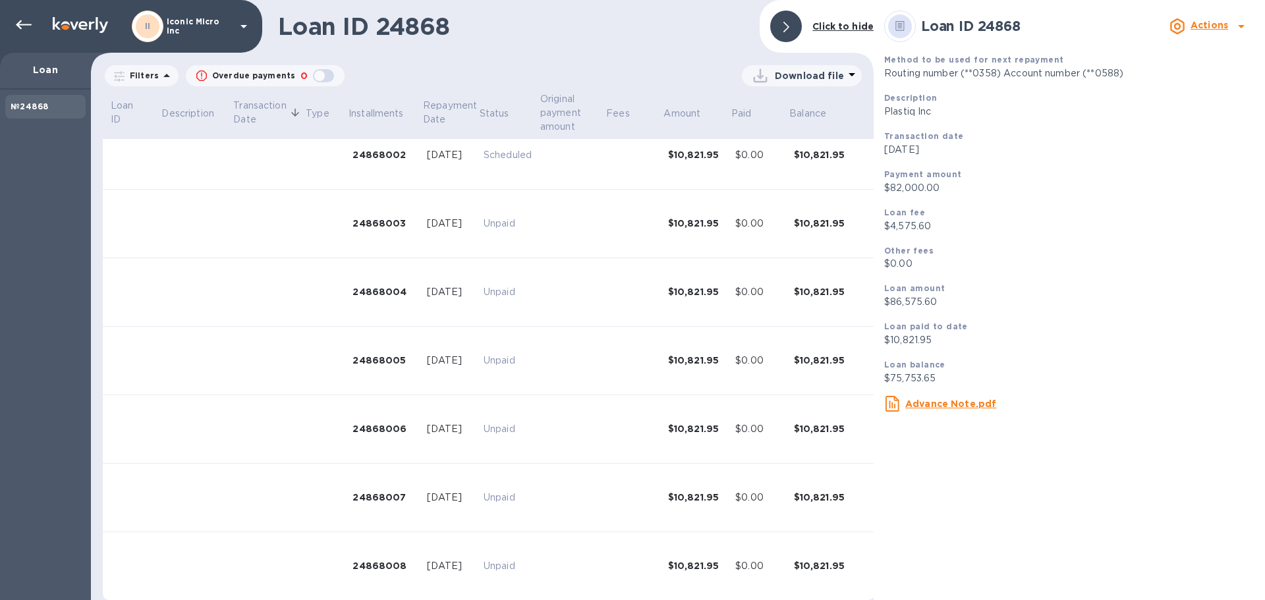
scroll to position [169, 0]
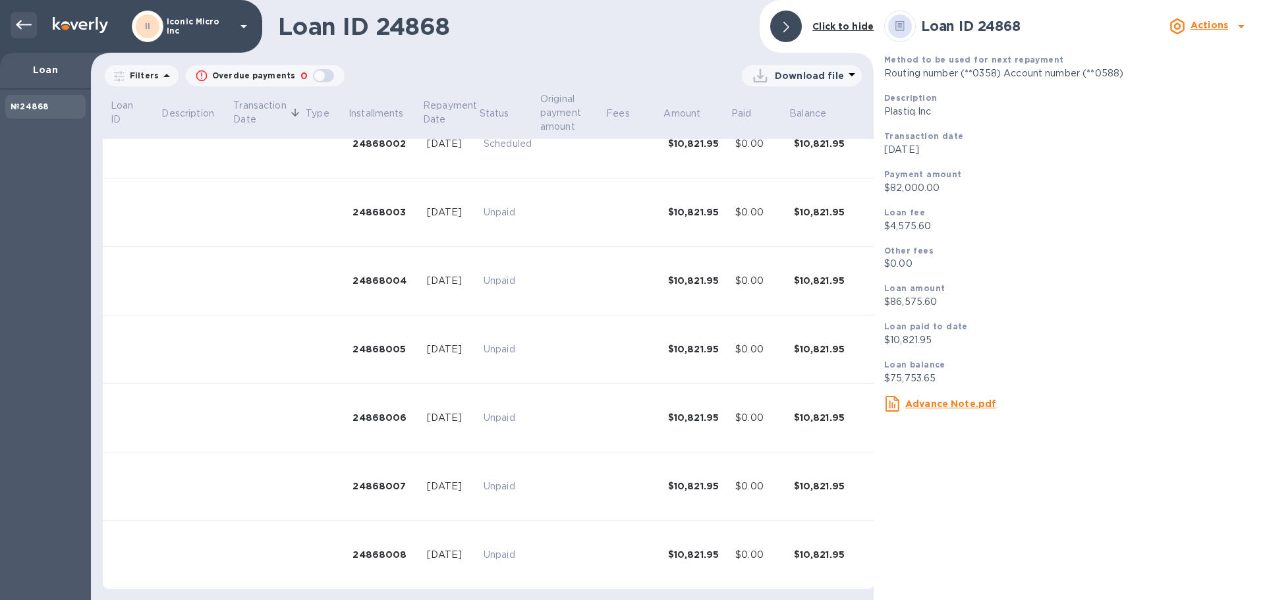
click at [26, 22] on icon at bounding box center [24, 25] width 16 height 16
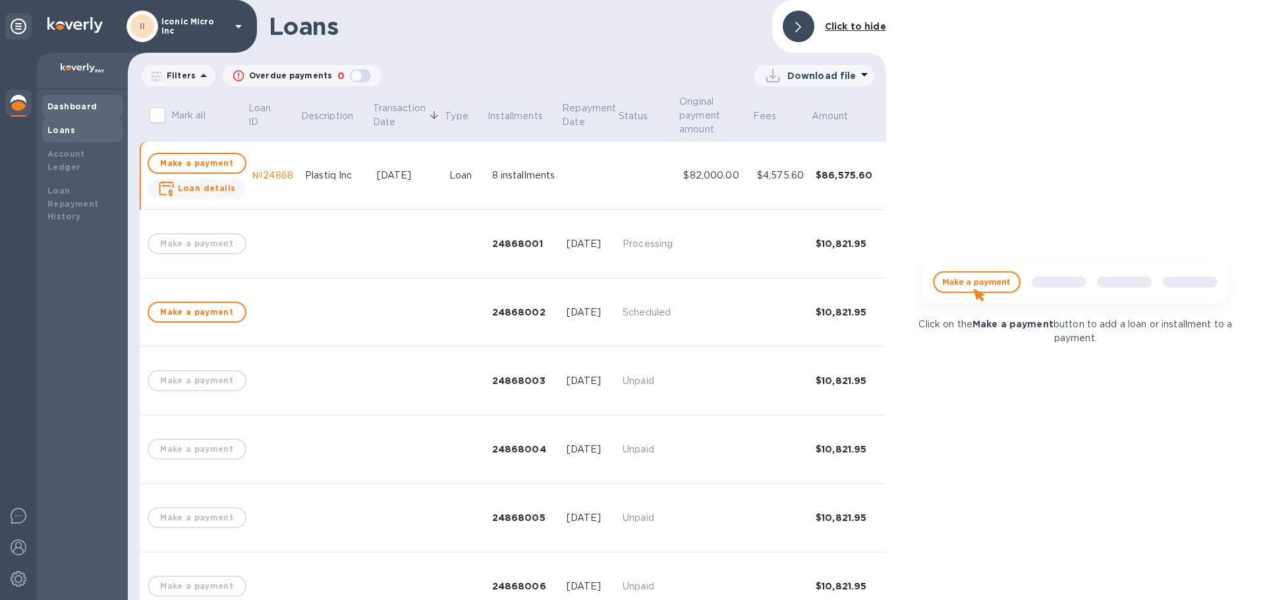
click at [82, 101] on div "Dashboard" at bounding box center [82, 106] width 70 height 13
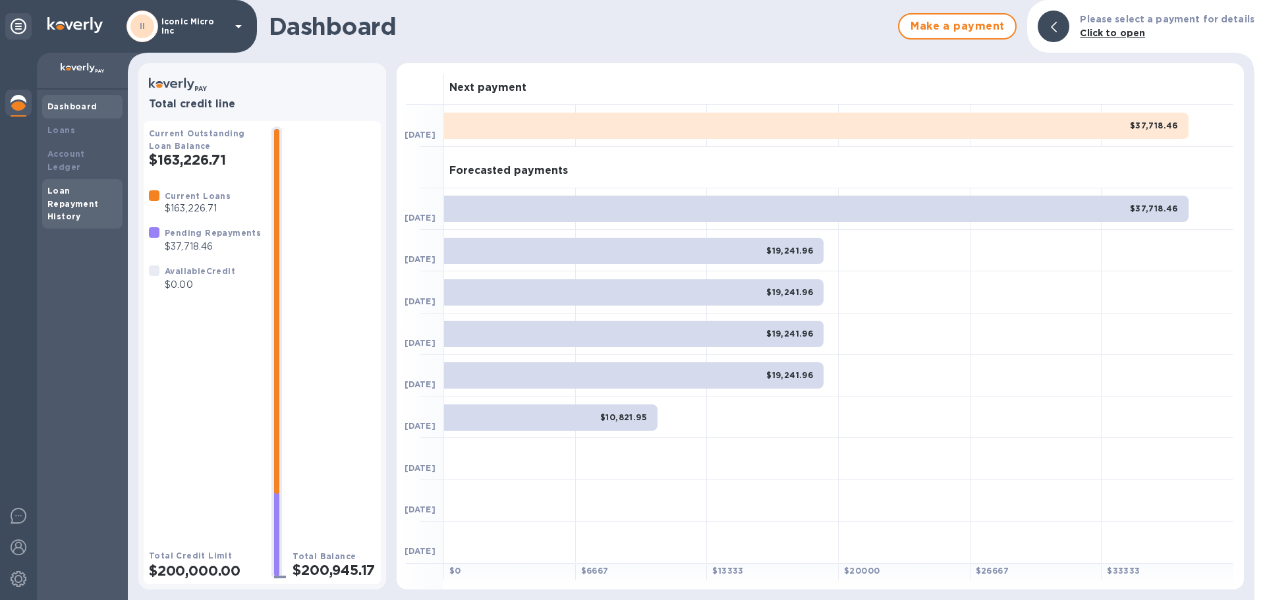
click at [65, 186] on b "Loan Repayment History" at bounding box center [72, 204] width 51 height 36
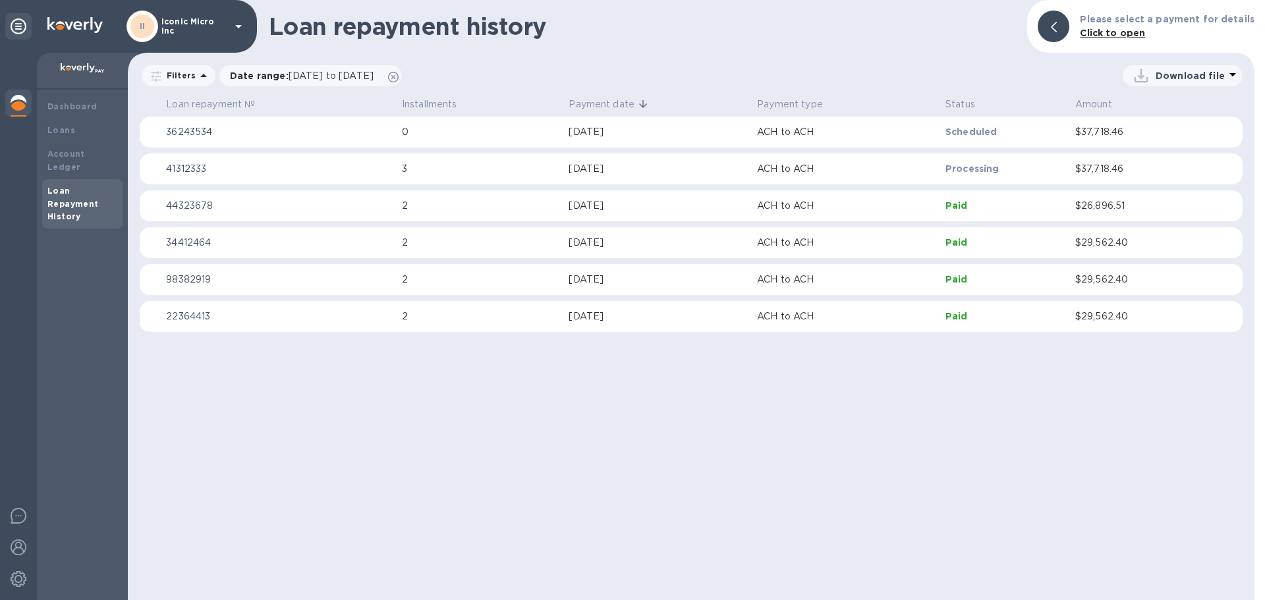
click at [63, 20] on img at bounding box center [74, 25] width 55 height 16
drag, startPoint x: 67, startPoint y: 26, endPoint x: 42, endPoint y: 30, distance: 25.9
click at [66, 26] on img at bounding box center [74, 25] width 55 height 16
click at [21, 32] on icon at bounding box center [19, 26] width 16 height 16
click at [13, 101] on img at bounding box center [19, 103] width 16 height 16
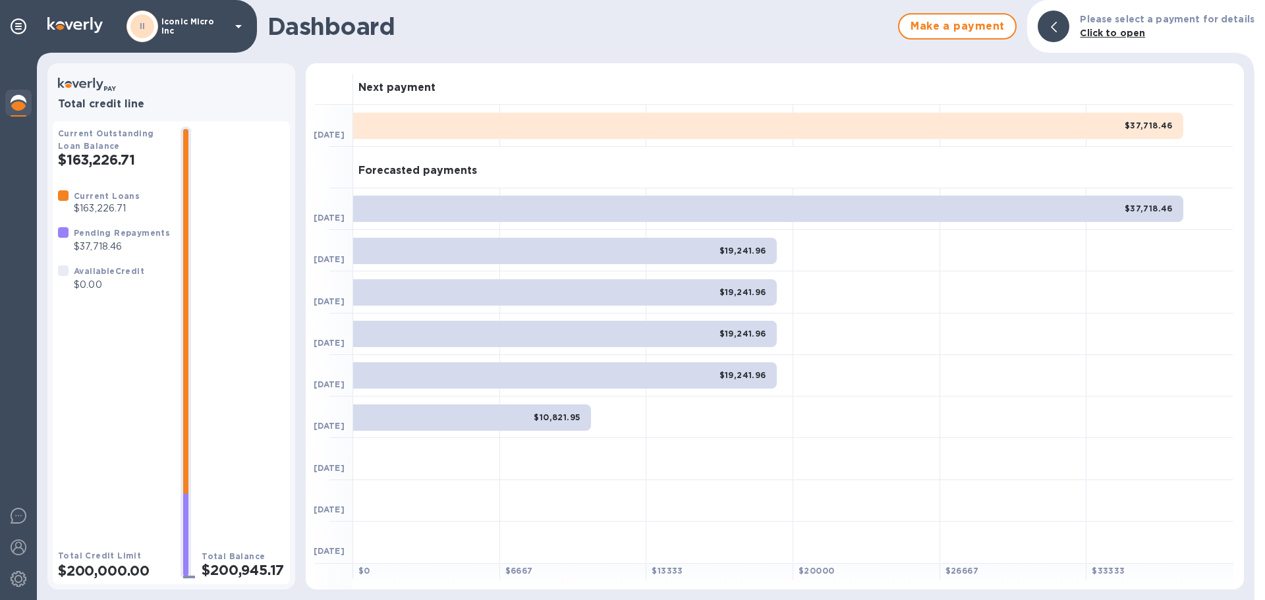
click at [206, 31] on div "II Iconic Micro Inc" at bounding box center [187, 27] width 120 height 32
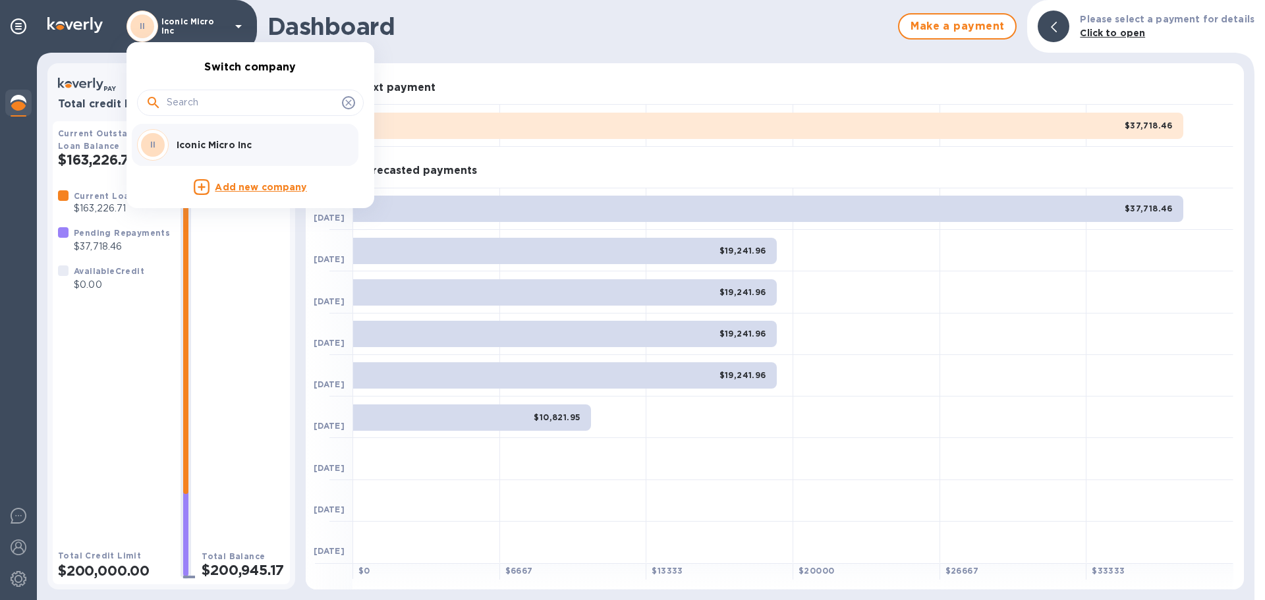
click at [209, 104] on input "text" at bounding box center [252, 103] width 170 height 20
paste input "24868"
type input "24868"
click at [92, 31] on div at bounding box center [632, 300] width 1265 height 600
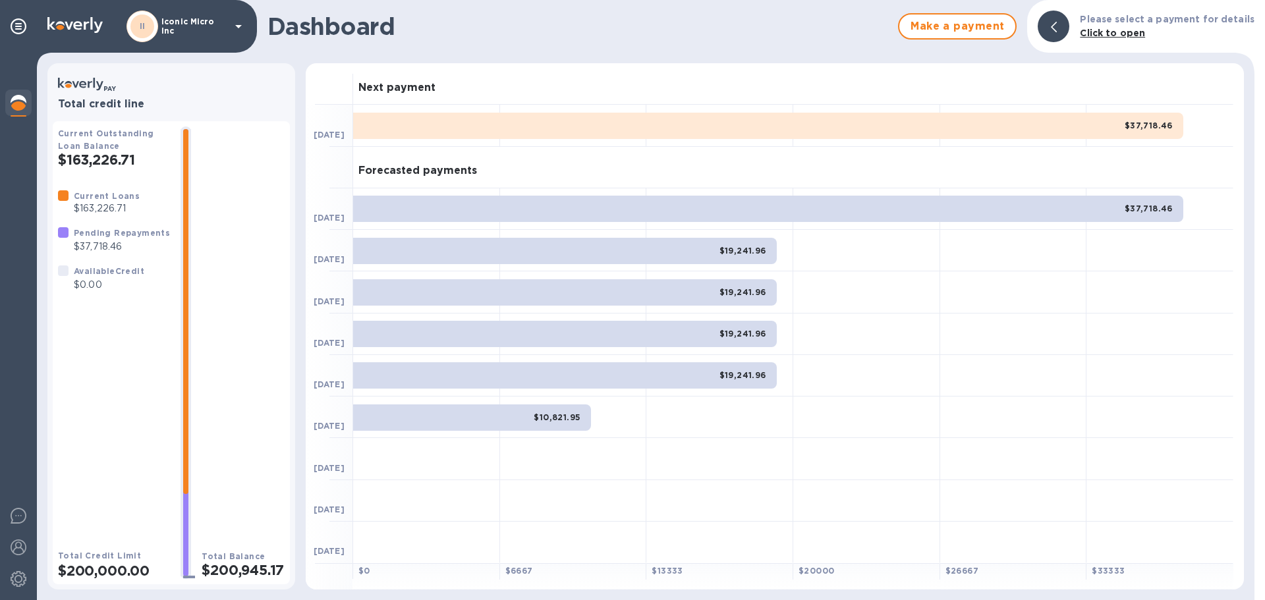
click at [69, 26] on img at bounding box center [74, 25] width 55 height 16
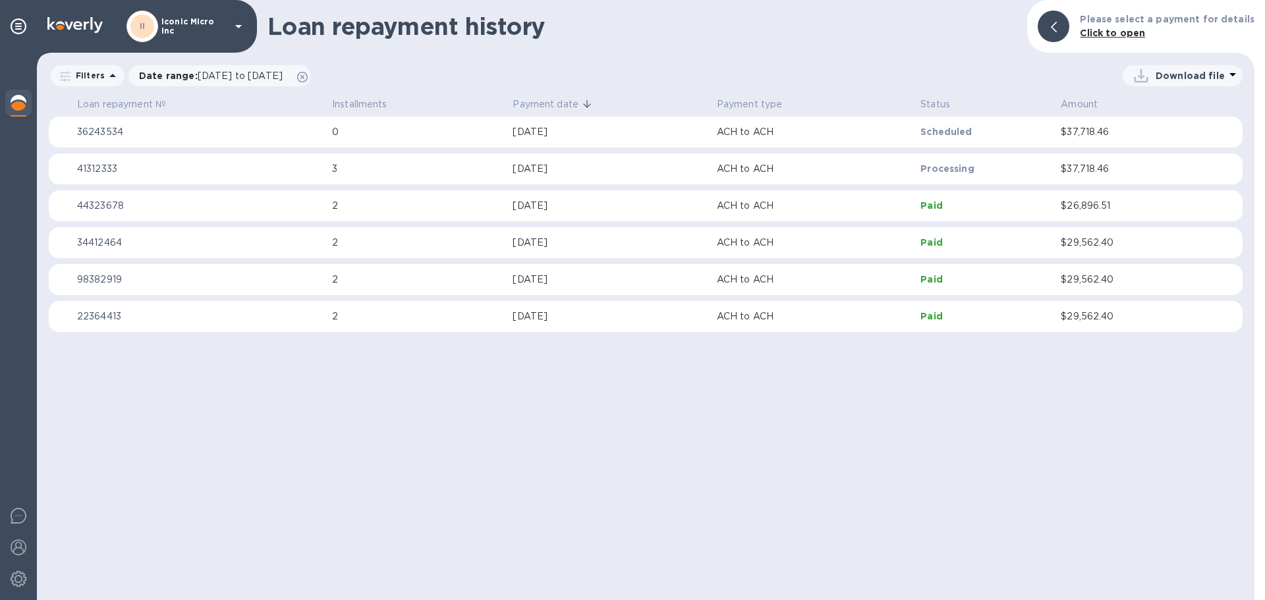
click at [108, 131] on p "36243534" at bounding box center [199, 132] width 245 height 14
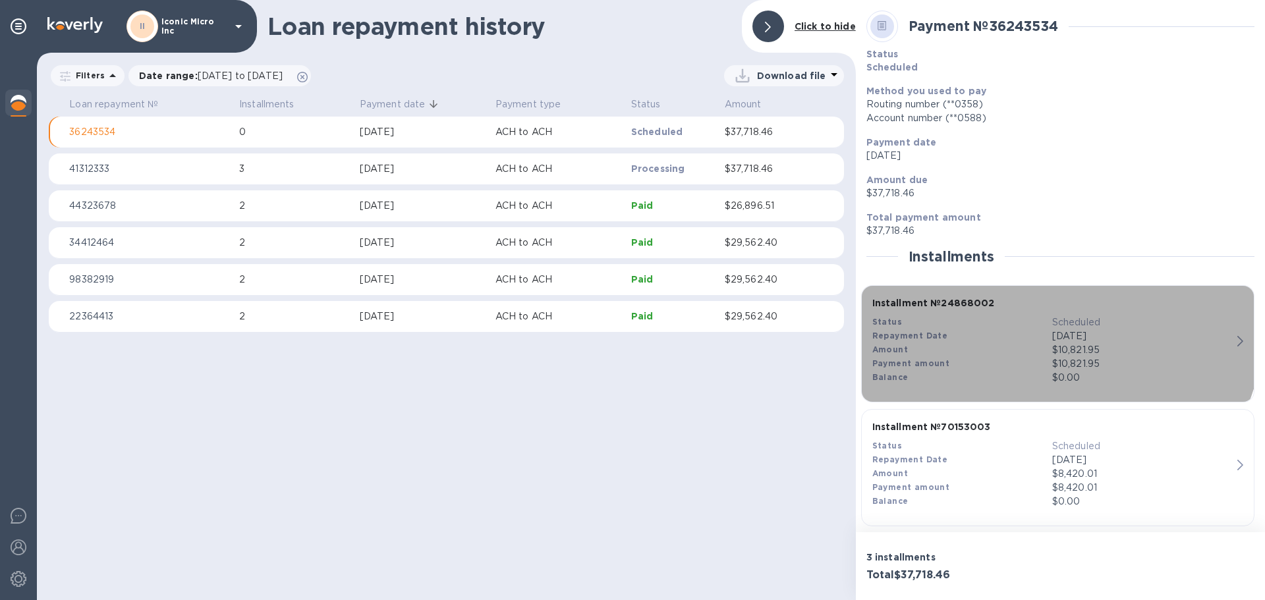
click at [985, 304] on b "Installment № 24868002" at bounding box center [934, 303] width 123 height 11
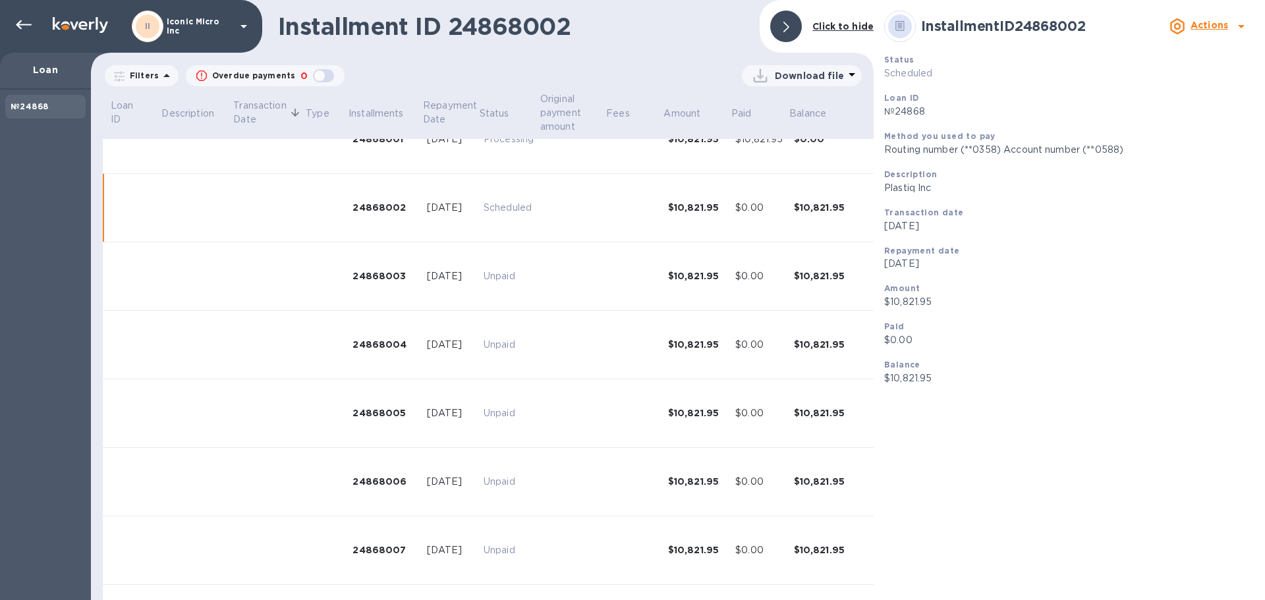
scroll to position [119, 0]
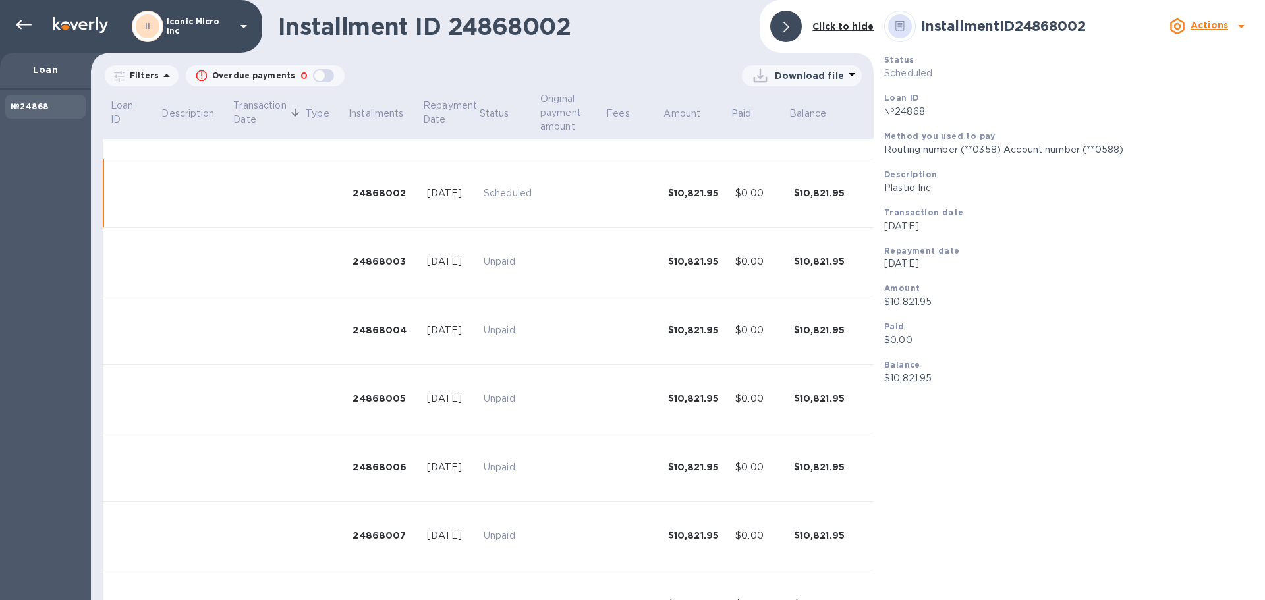
click at [78, 24] on img at bounding box center [80, 25] width 55 height 16
click at [25, 26] on icon at bounding box center [24, 25] width 16 height 16
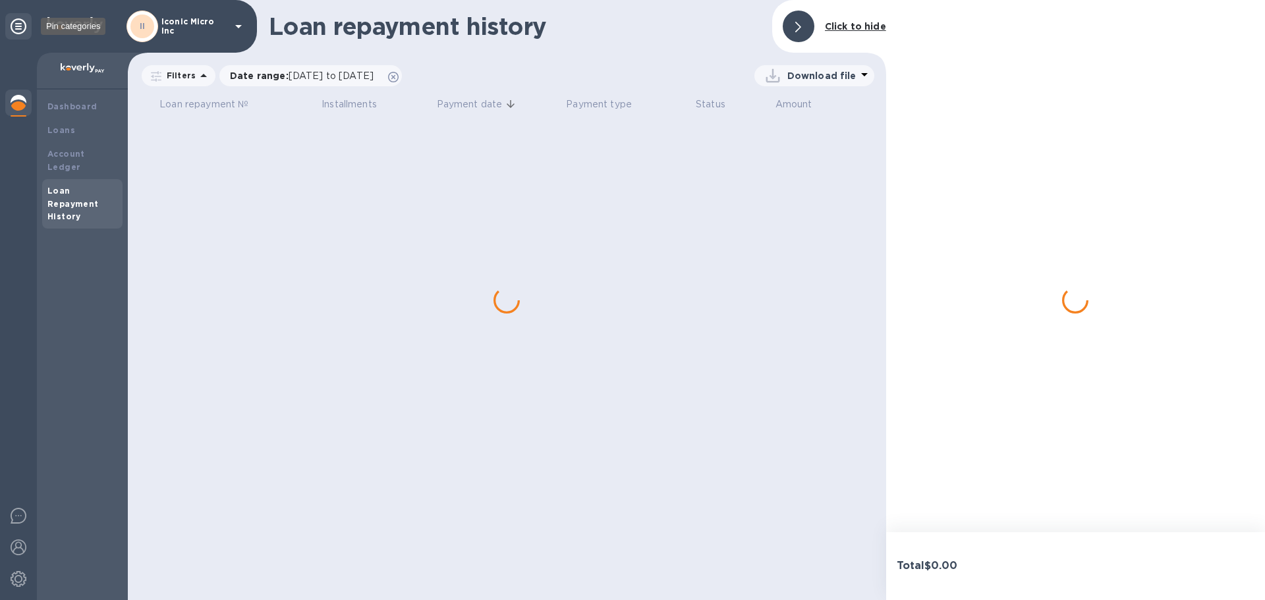
click at [25, 27] on icon at bounding box center [19, 26] width 16 height 16
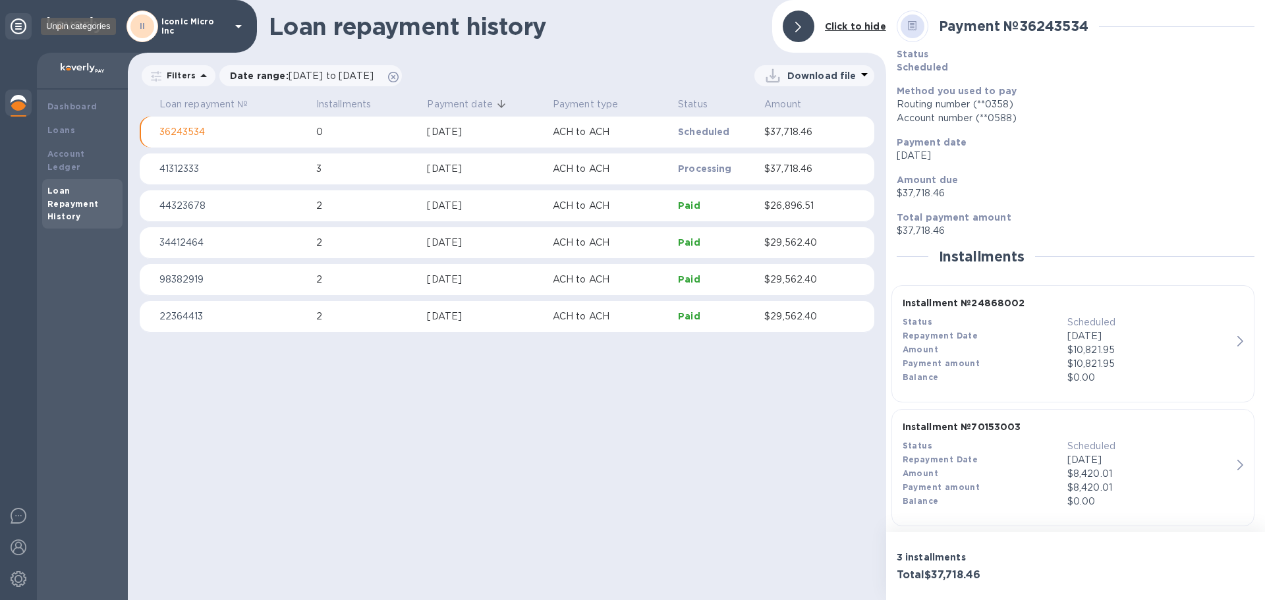
click at [17, 28] on icon at bounding box center [19, 26] width 16 height 16
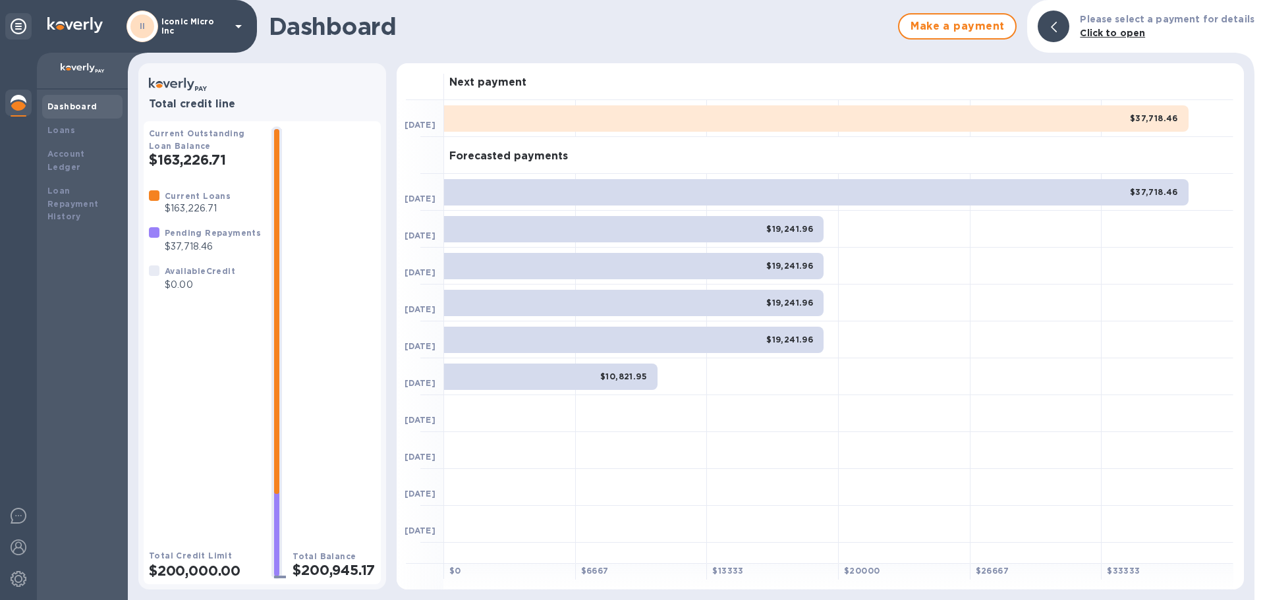
click at [65, 69] on img at bounding box center [83, 68] width 44 height 11
click at [16, 103] on img at bounding box center [19, 103] width 16 height 16
click at [69, 125] on div "Loans" at bounding box center [82, 130] width 70 height 13
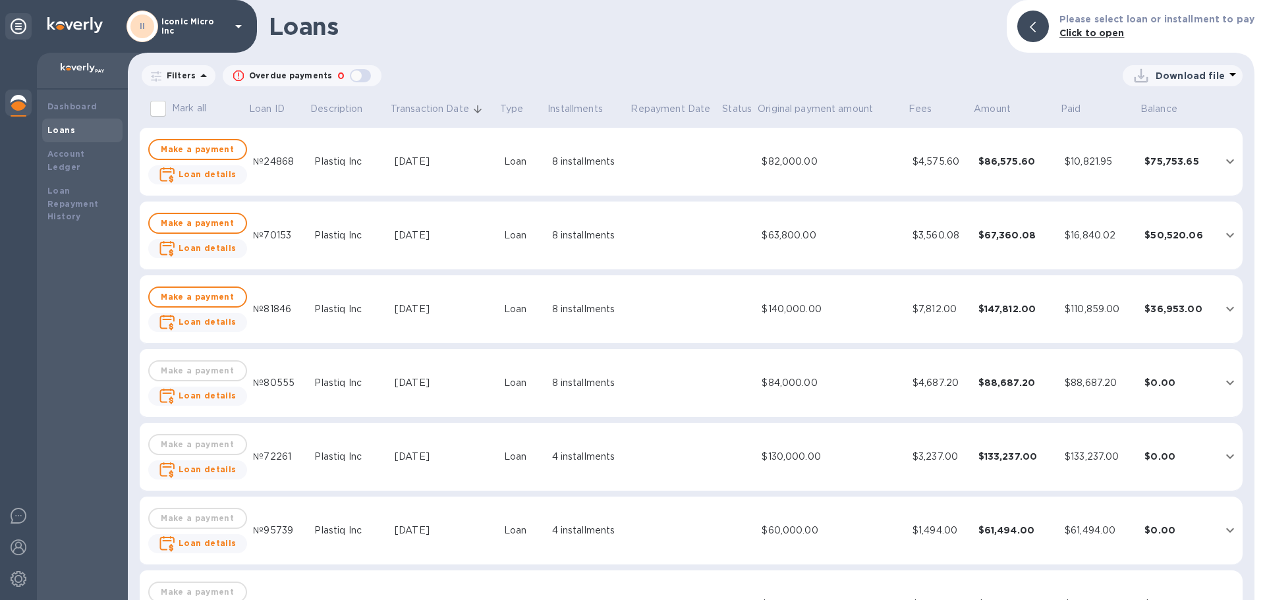
click at [277, 160] on div "№24868" at bounding box center [278, 162] width 51 height 14
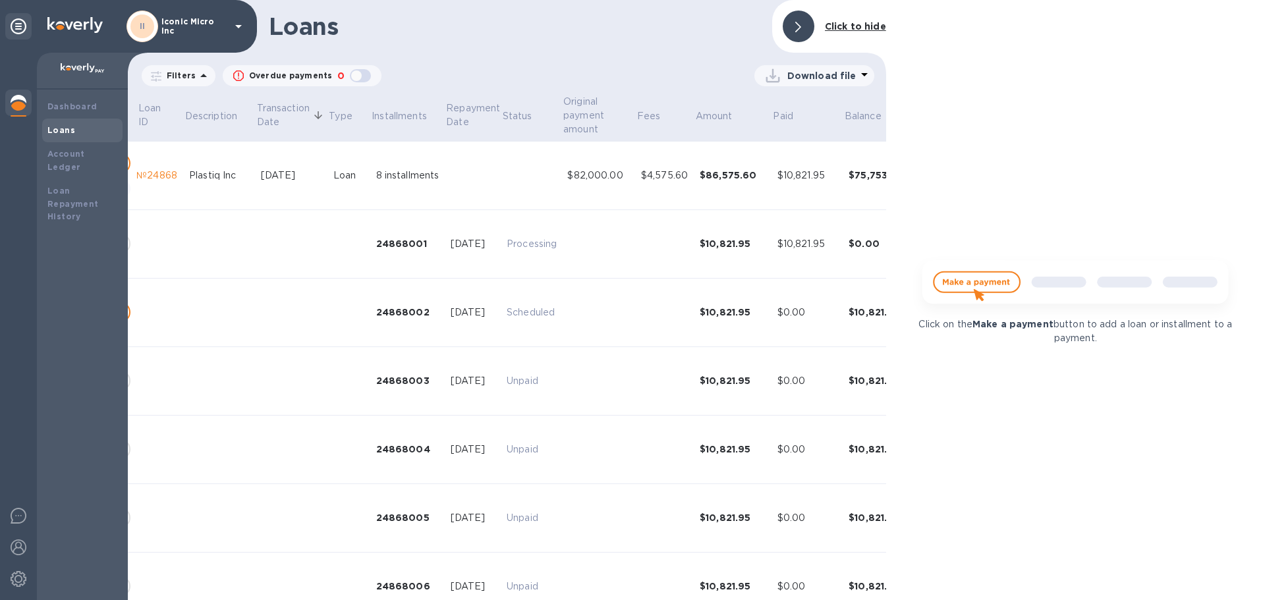
scroll to position [0, 156]
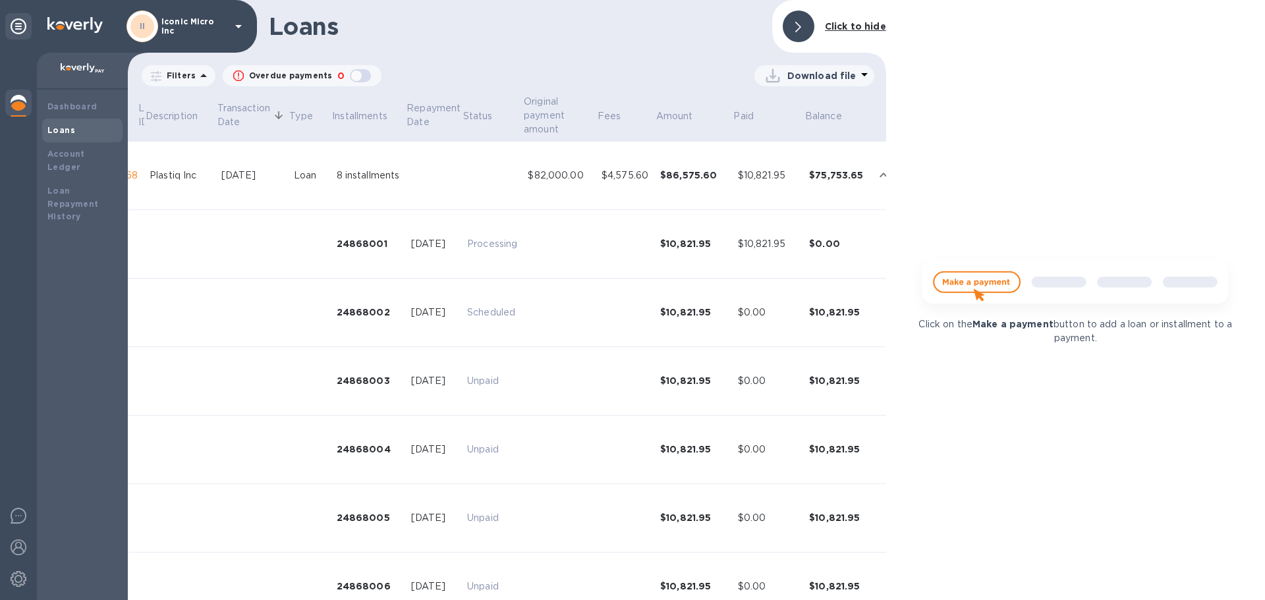
click at [802, 80] on p "Download file" at bounding box center [822, 75] width 69 height 13
click at [1090, 136] on div at bounding box center [632, 300] width 1265 height 600
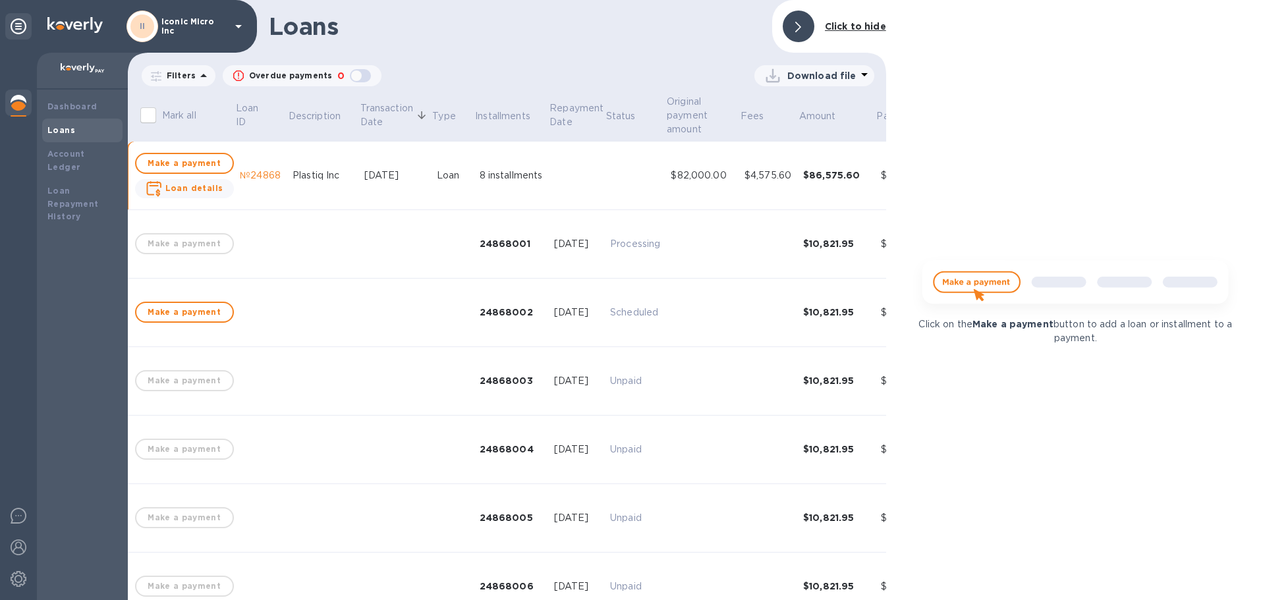
scroll to position [0, 0]
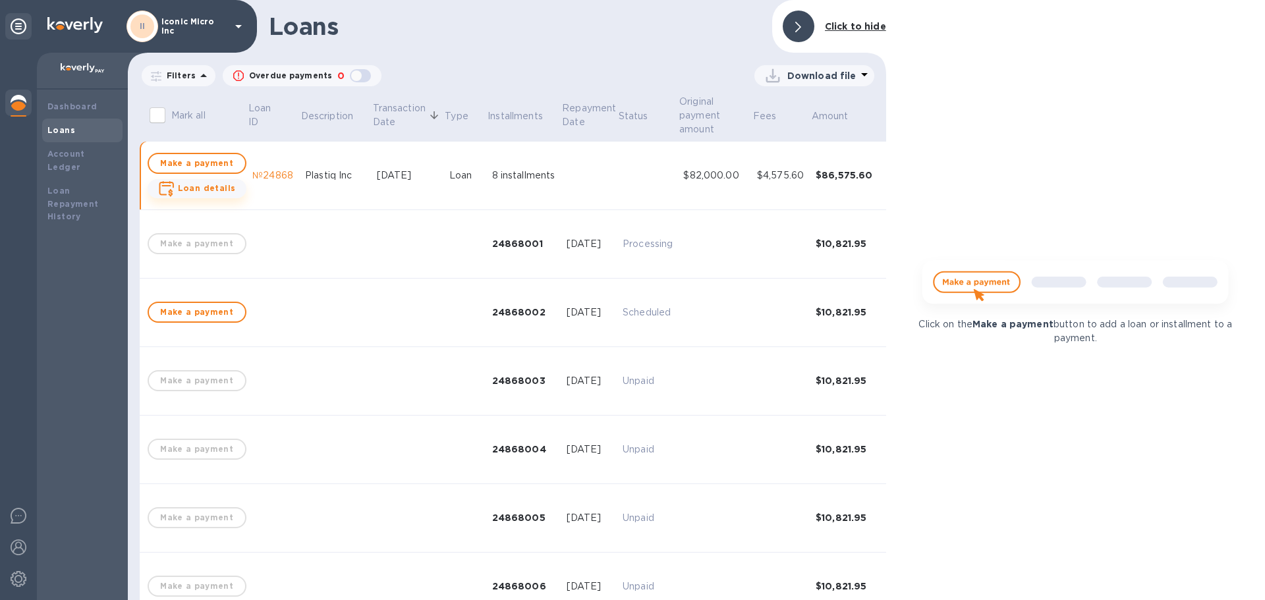
click at [213, 192] on b "Loan details" at bounding box center [207, 188] width 58 height 10
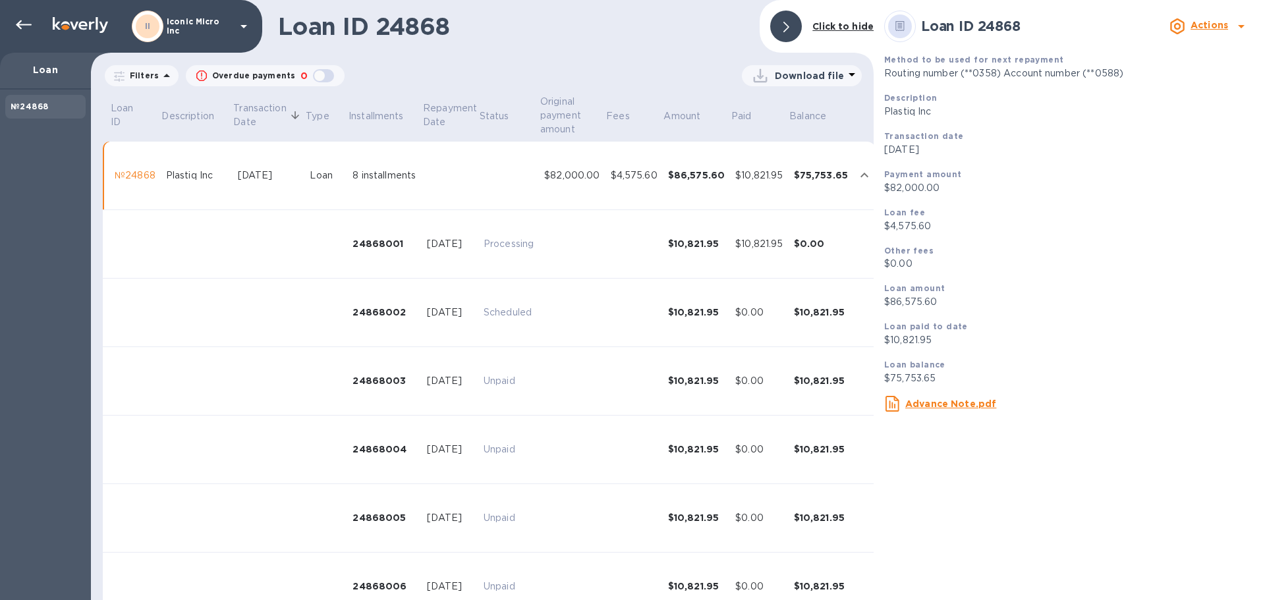
scroll to position [169, 0]
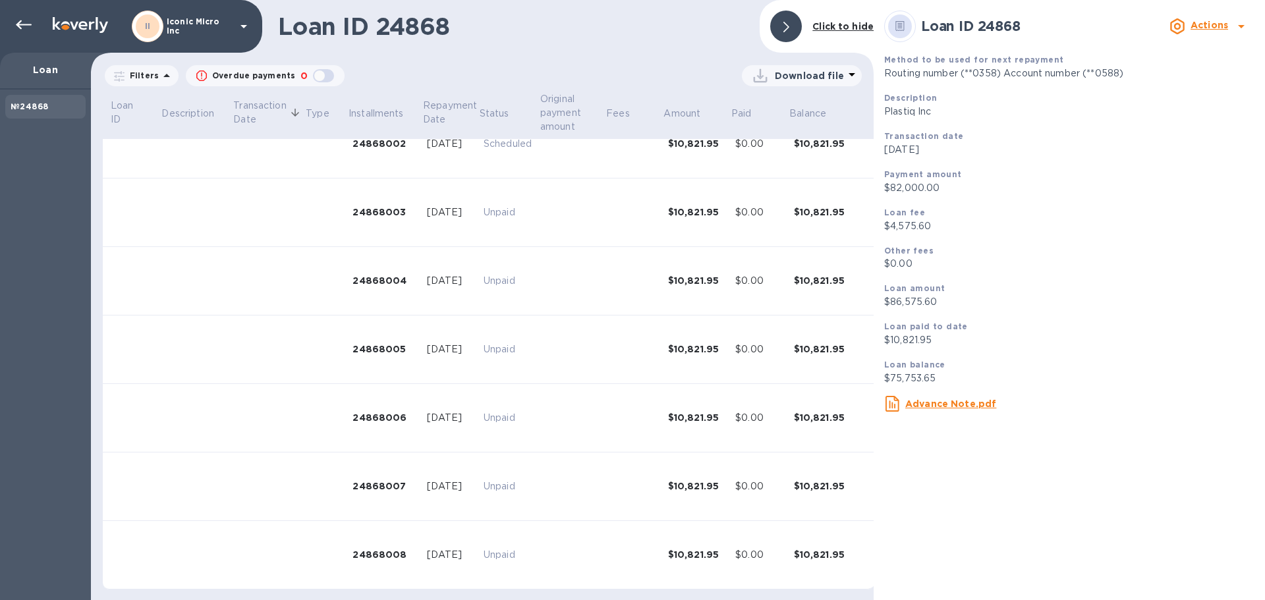
drag, startPoint x: 537, startPoint y: 596, endPoint x: 696, endPoint y: 596, distance: 158.8
click at [696, 596] on div "Loan ID Description Transaction Date Type Installments Repayment Date Status Or…" at bounding box center [482, 260] width 765 height 676
click at [965, 407] on u "Advance Note.pdf" at bounding box center [951, 404] width 91 height 11
